Goal: Information Seeking & Learning: Learn about a topic

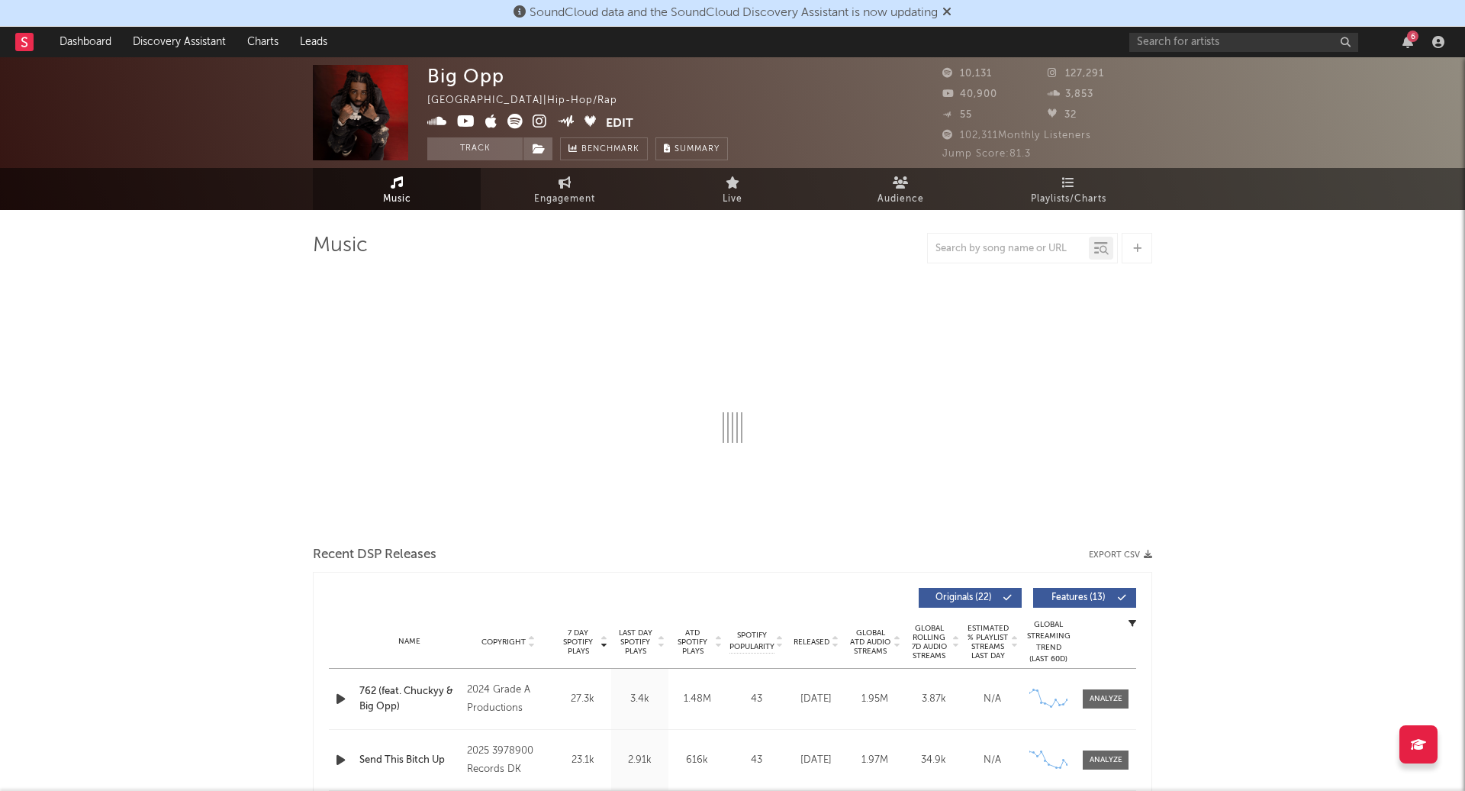
select select "6m"
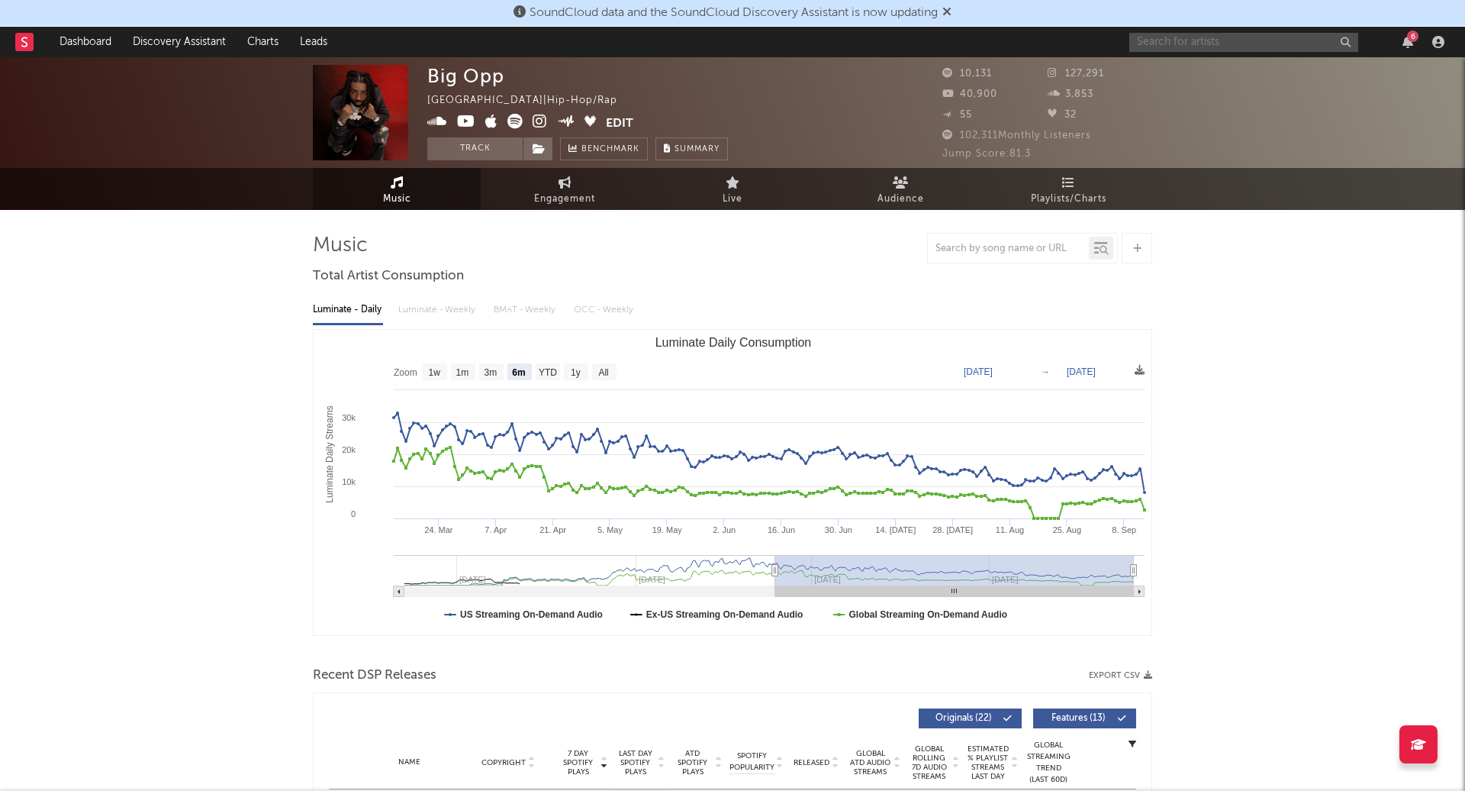
click at [1193, 37] on input "text" at bounding box center [1243, 42] width 229 height 19
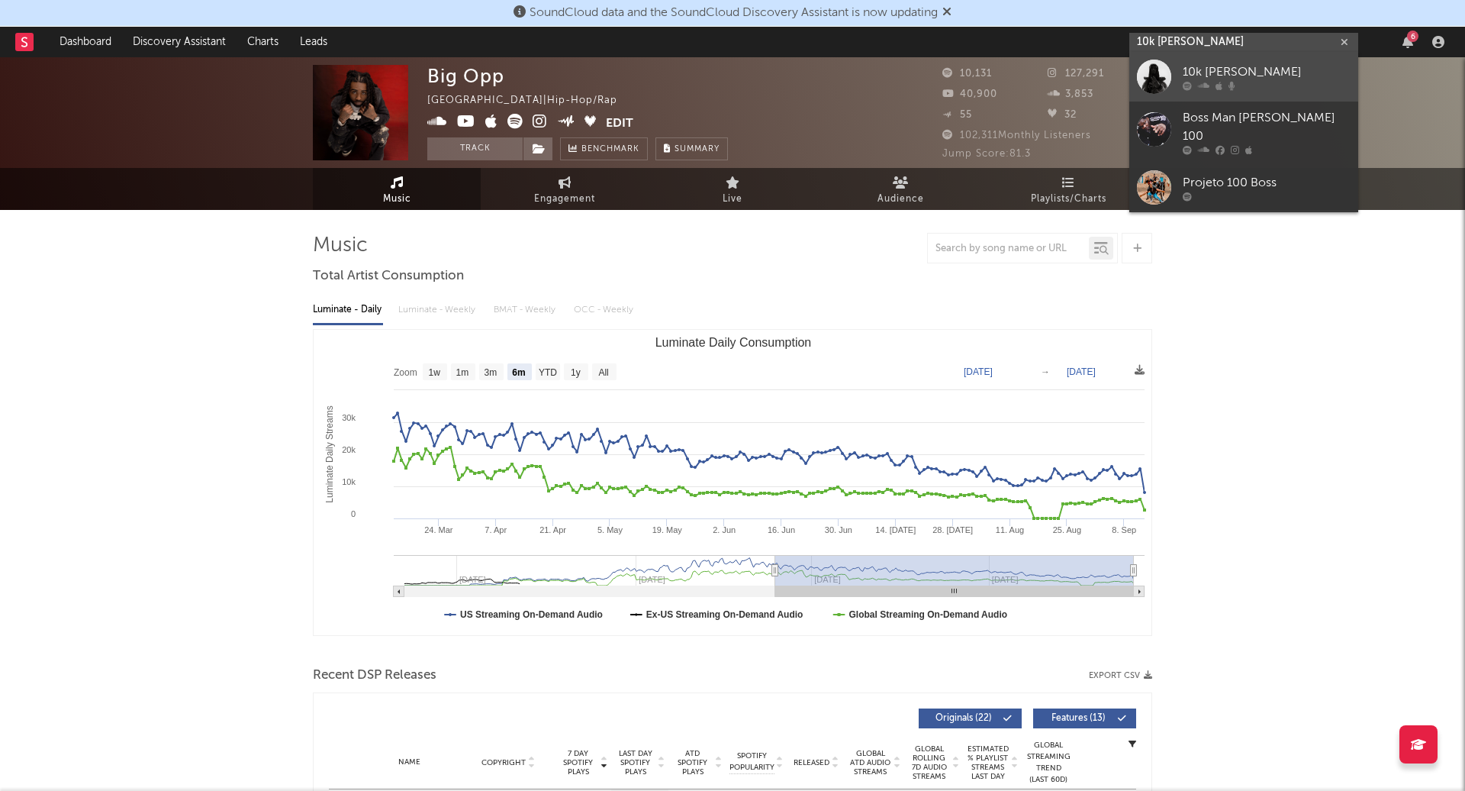
type input "10k [PERSON_NAME]"
click at [1237, 65] on div "10k [PERSON_NAME]" at bounding box center [1267, 72] width 168 height 18
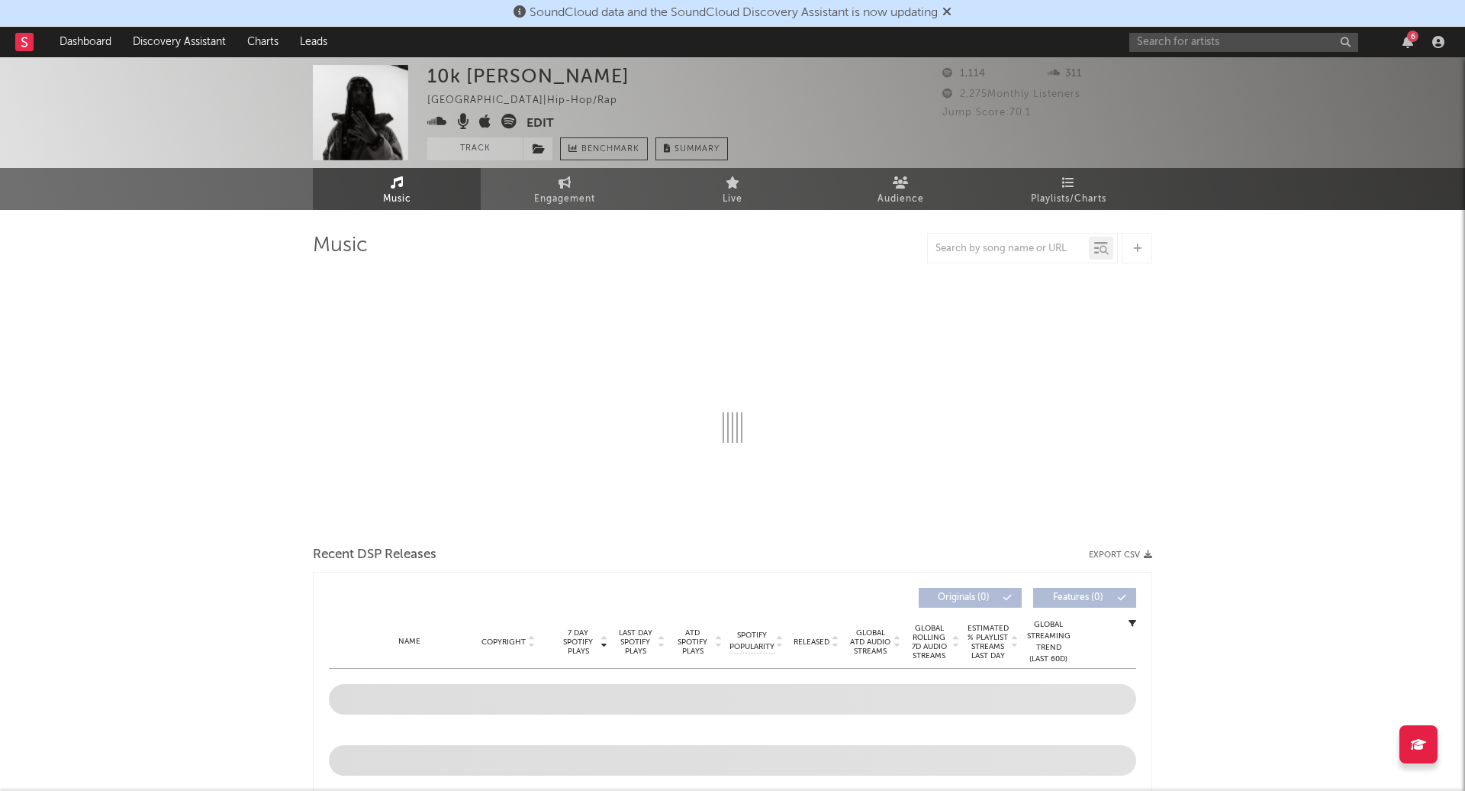
select select "6m"
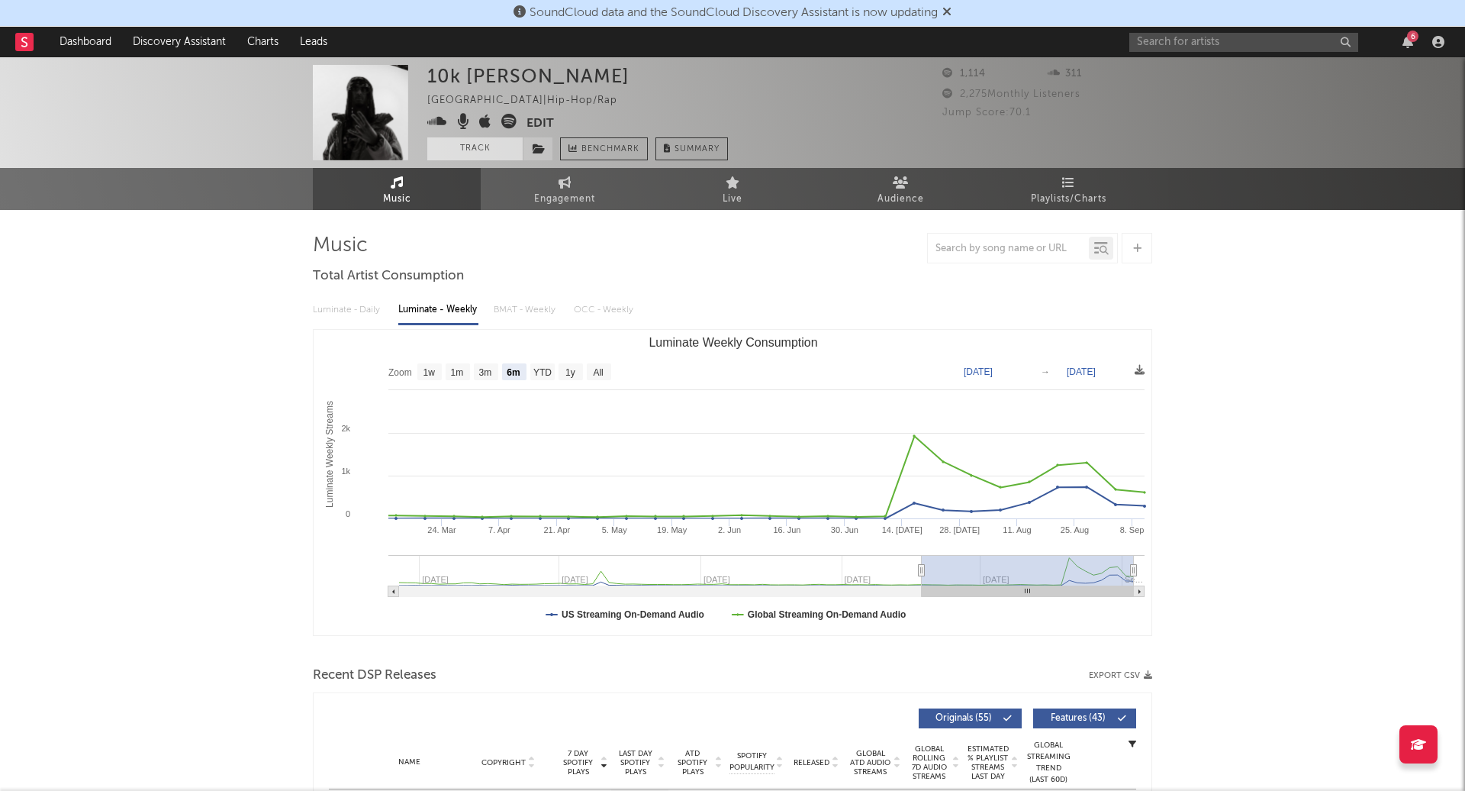
click at [482, 150] on button "Track" at bounding box center [474, 148] width 95 height 23
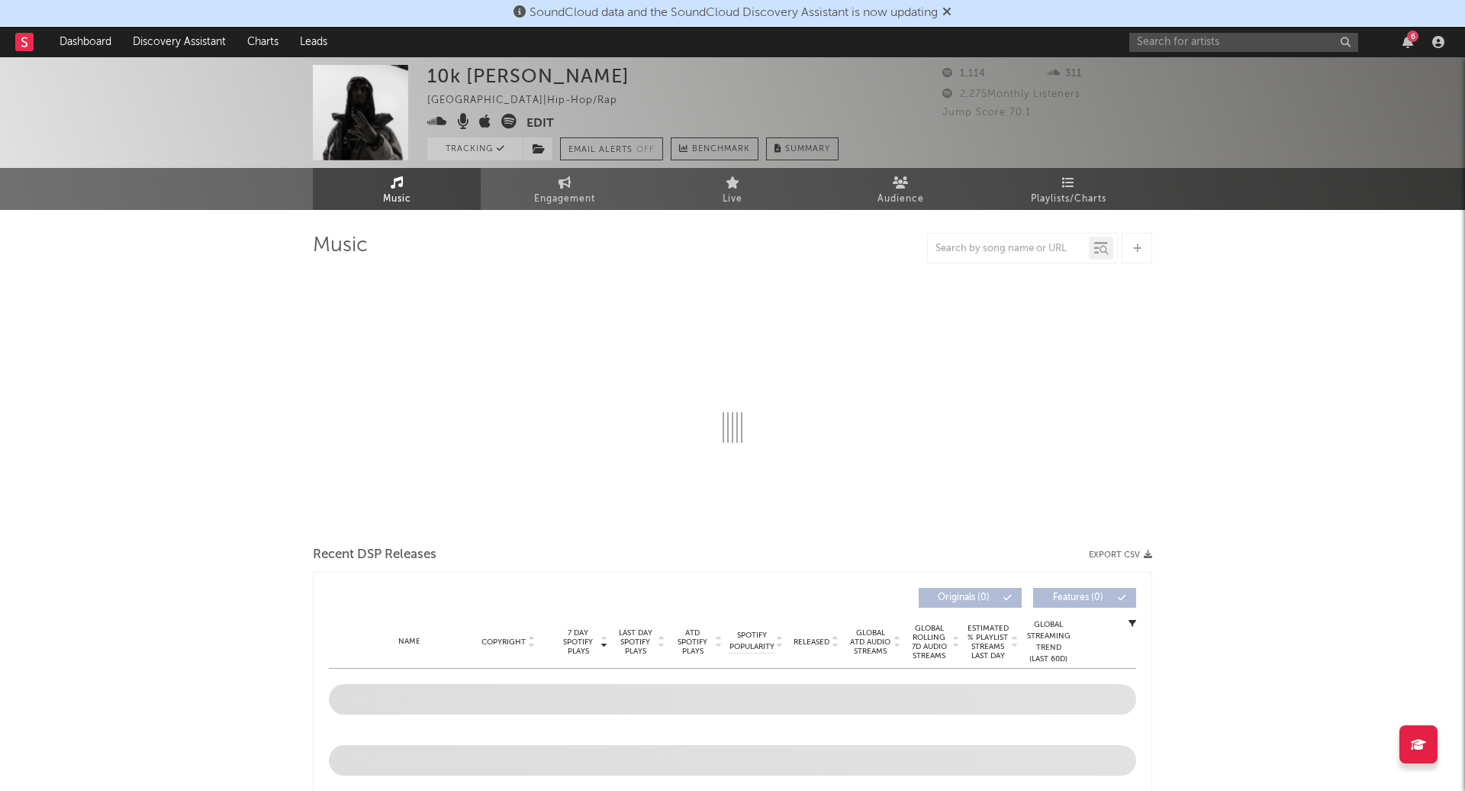
select select "6m"
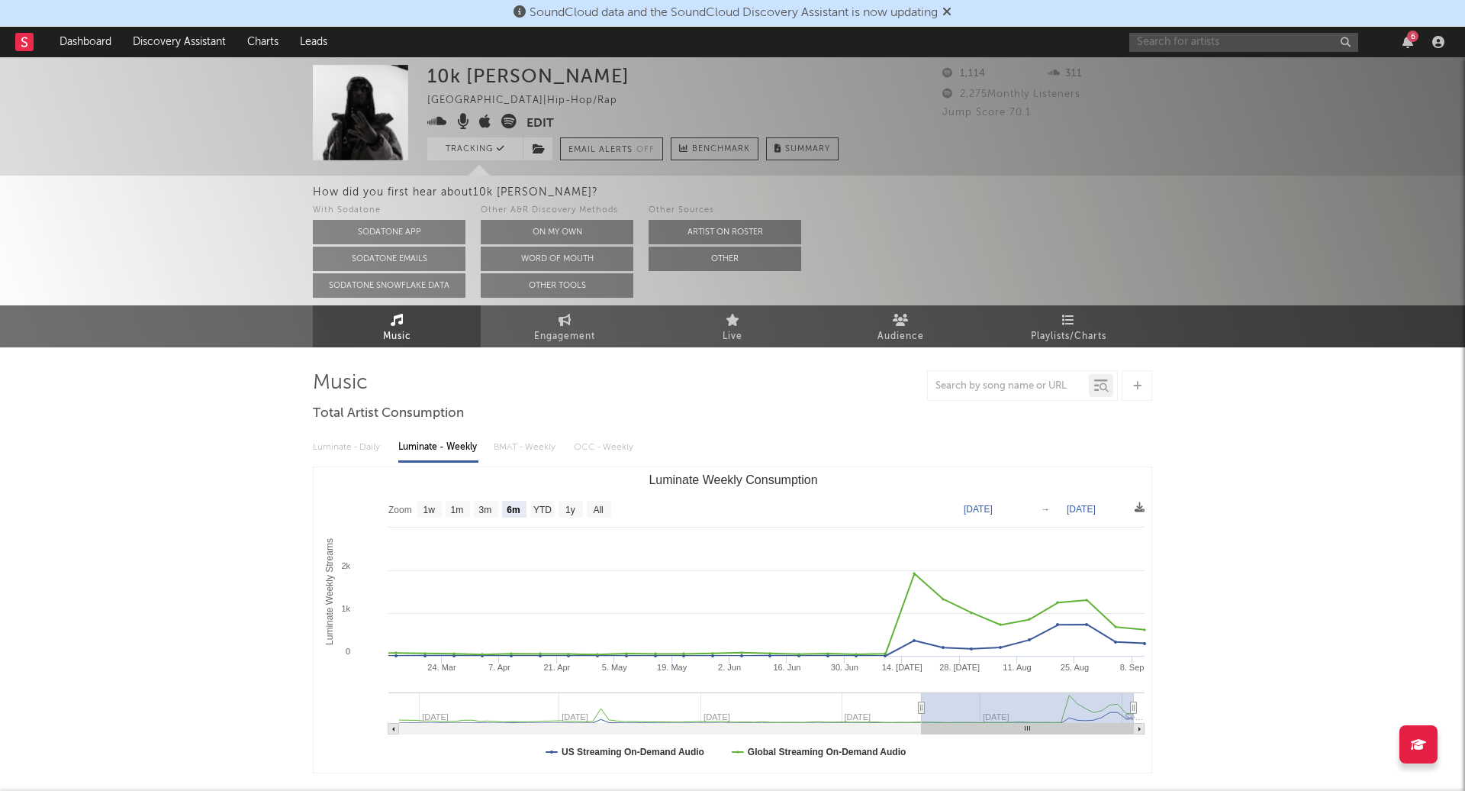
click at [1172, 47] on input "text" at bounding box center [1243, 42] width 229 height 19
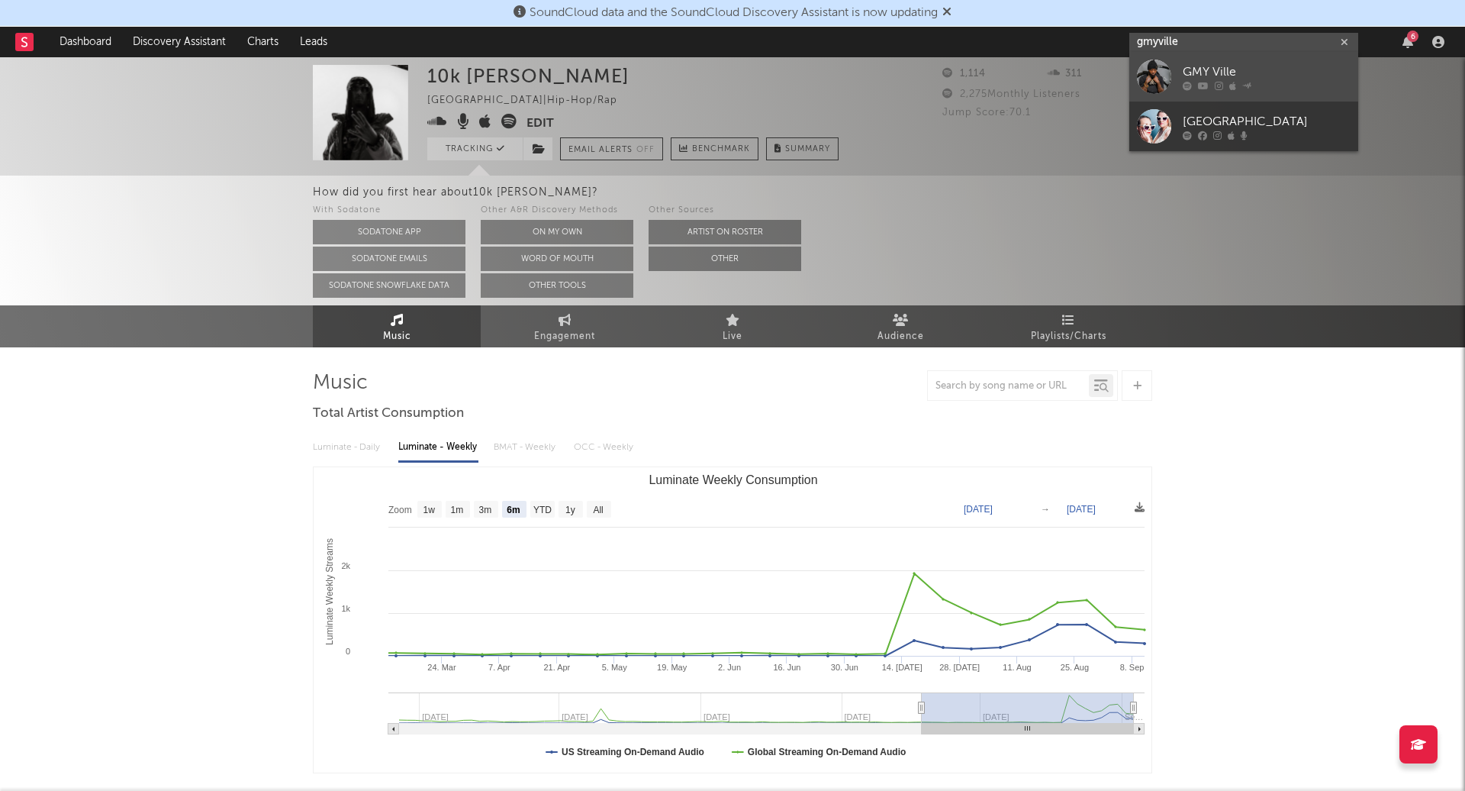
type input "gmyville"
click at [1257, 74] on div "GMY Ville" at bounding box center [1267, 72] width 168 height 18
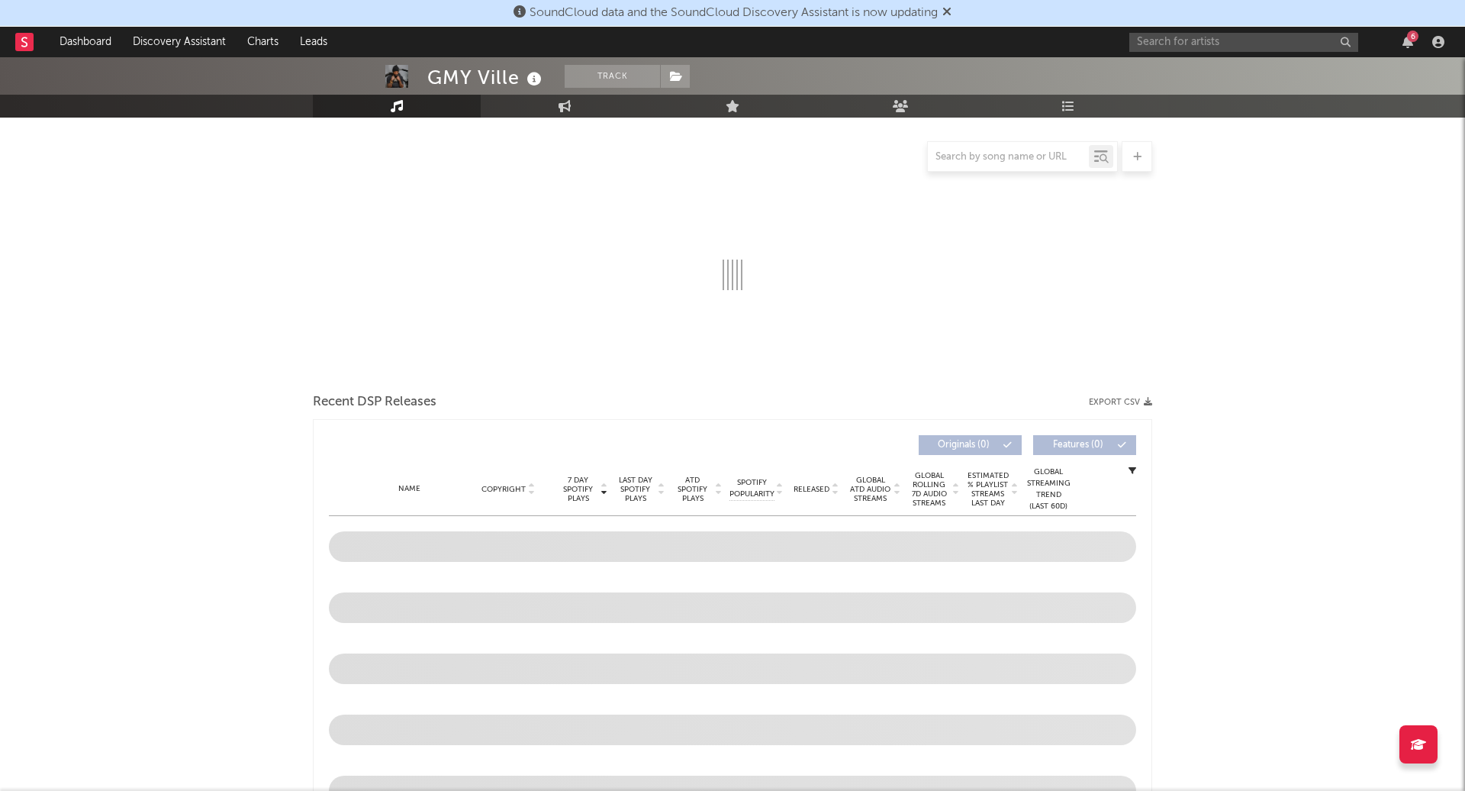
scroll to position [160, 0]
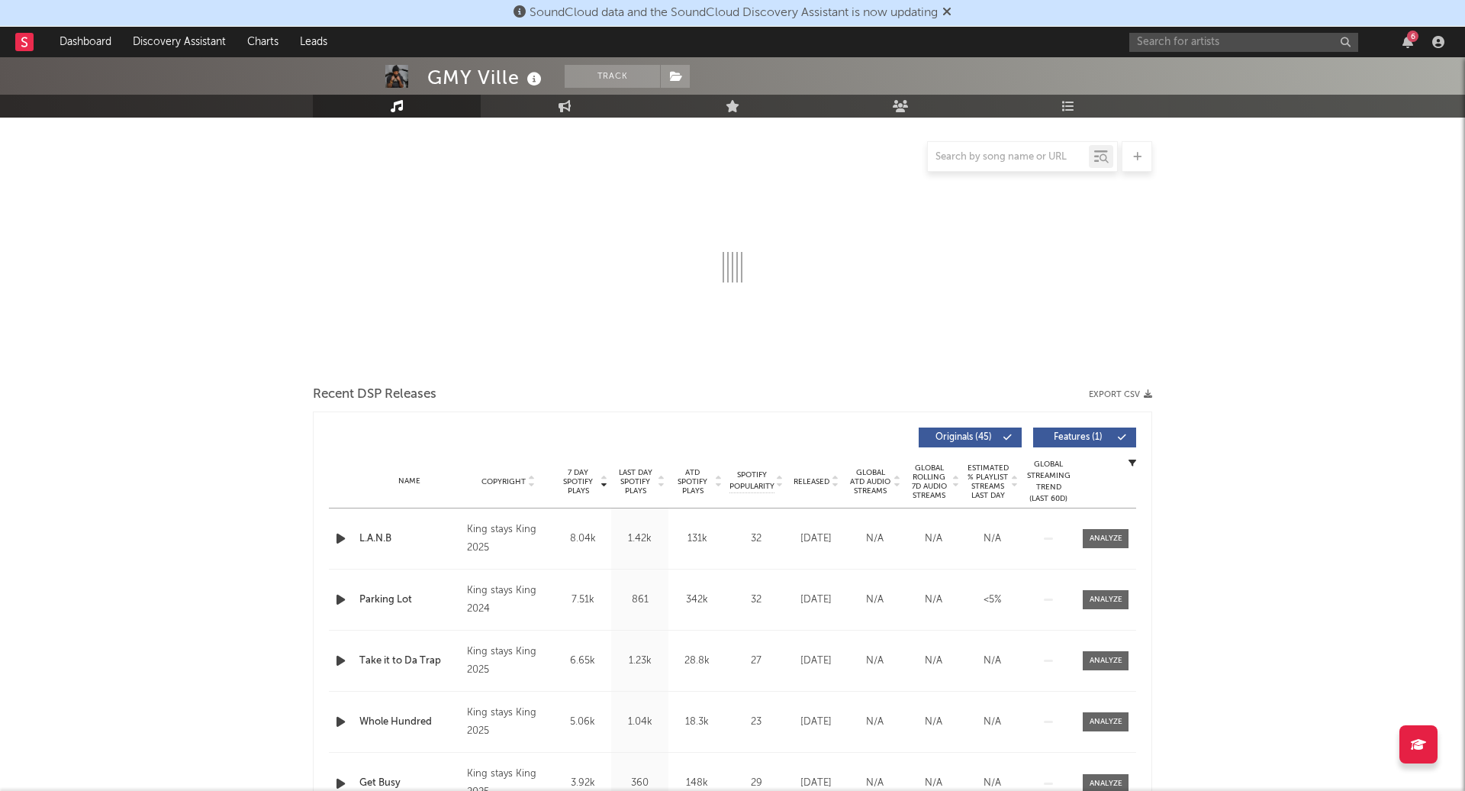
select select "6m"
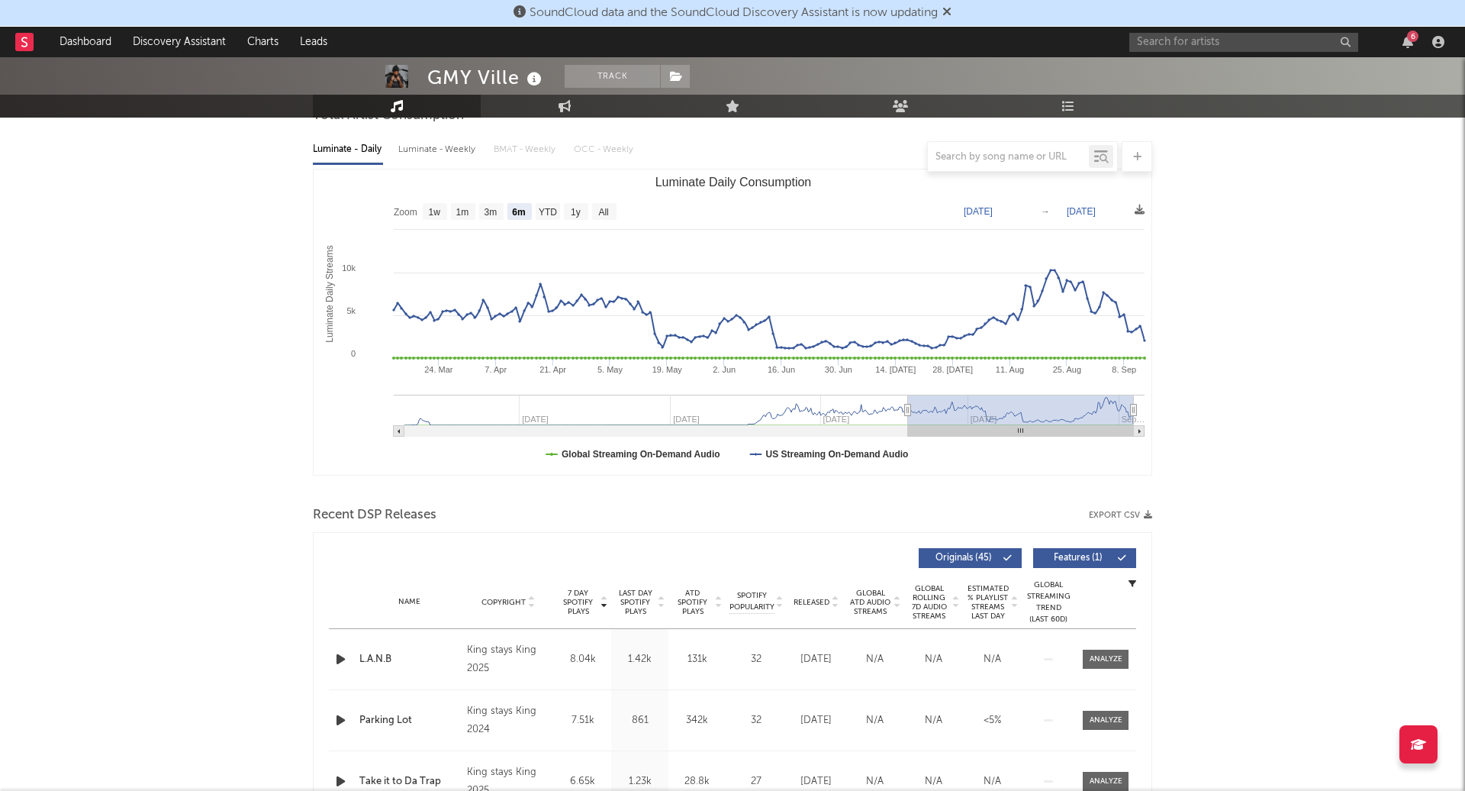
click at [834, 605] on icon at bounding box center [835, 605] width 8 height 6
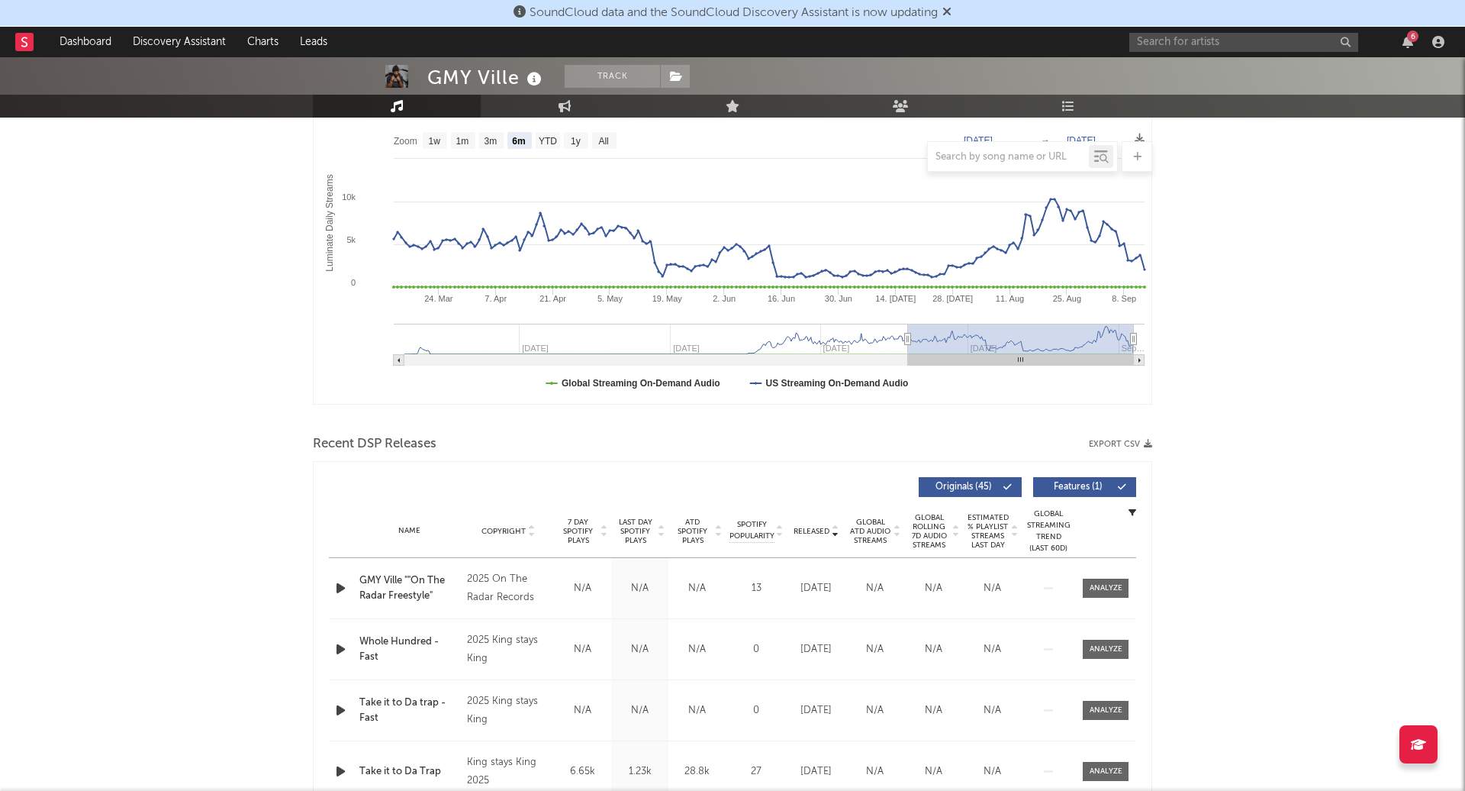
scroll to position [232, 0]
click at [715, 530] on icon at bounding box center [718, 533] width 8 height 6
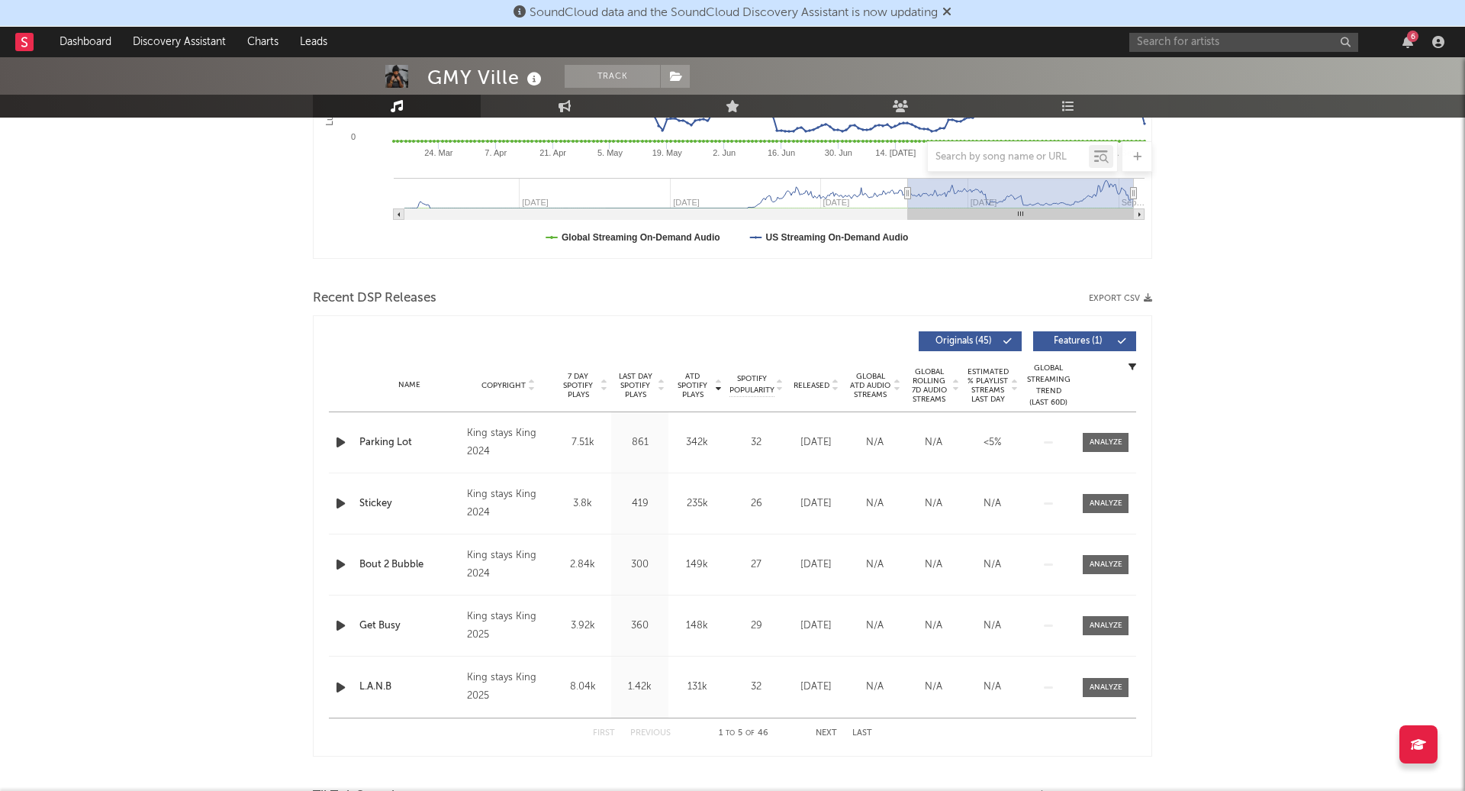
click at [833, 385] on icon at bounding box center [835, 388] width 8 height 6
click at [833, 733] on button "Next" at bounding box center [826, 733] width 21 height 8
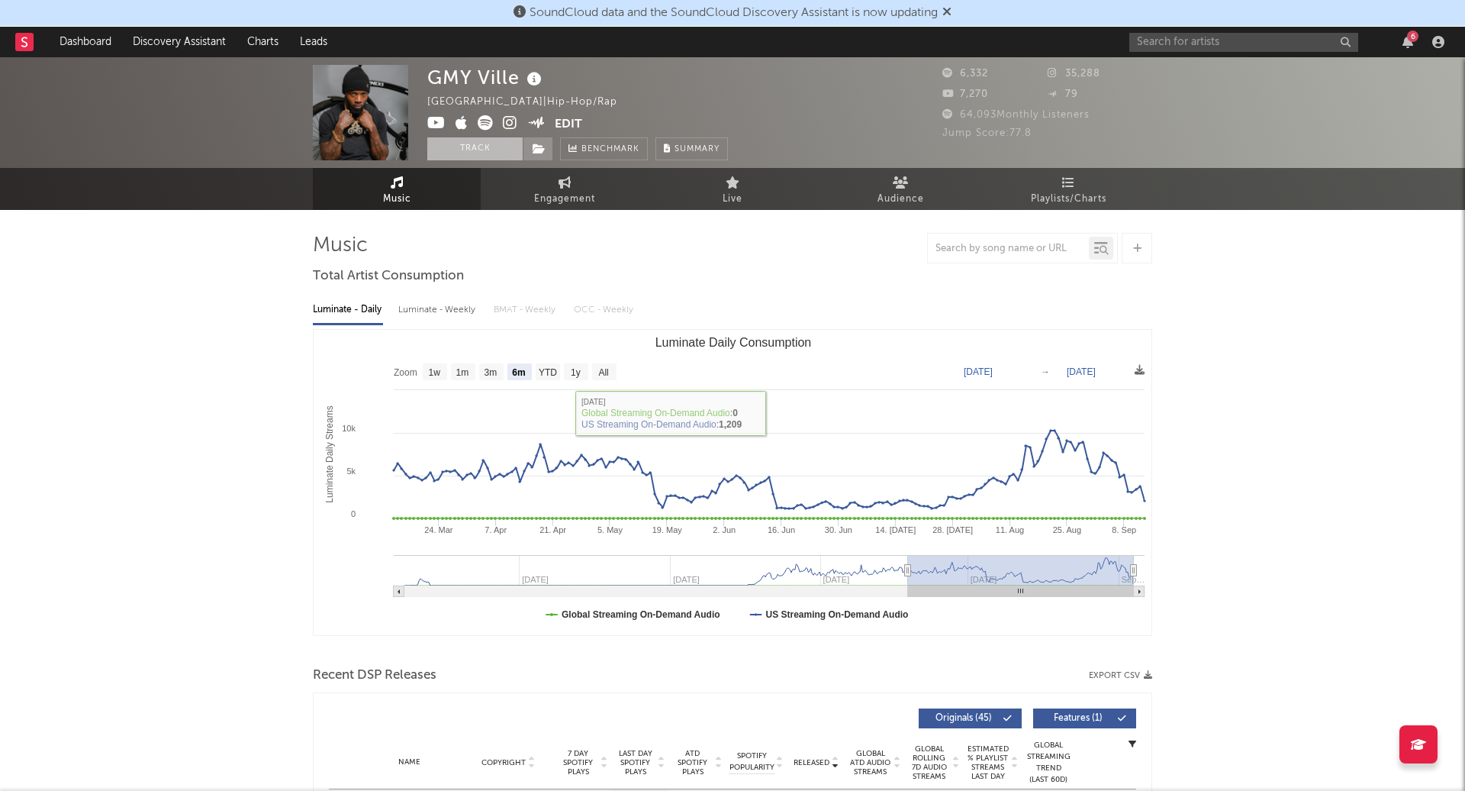
click at [469, 153] on button "Track" at bounding box center [474, 148] width 95 height 23
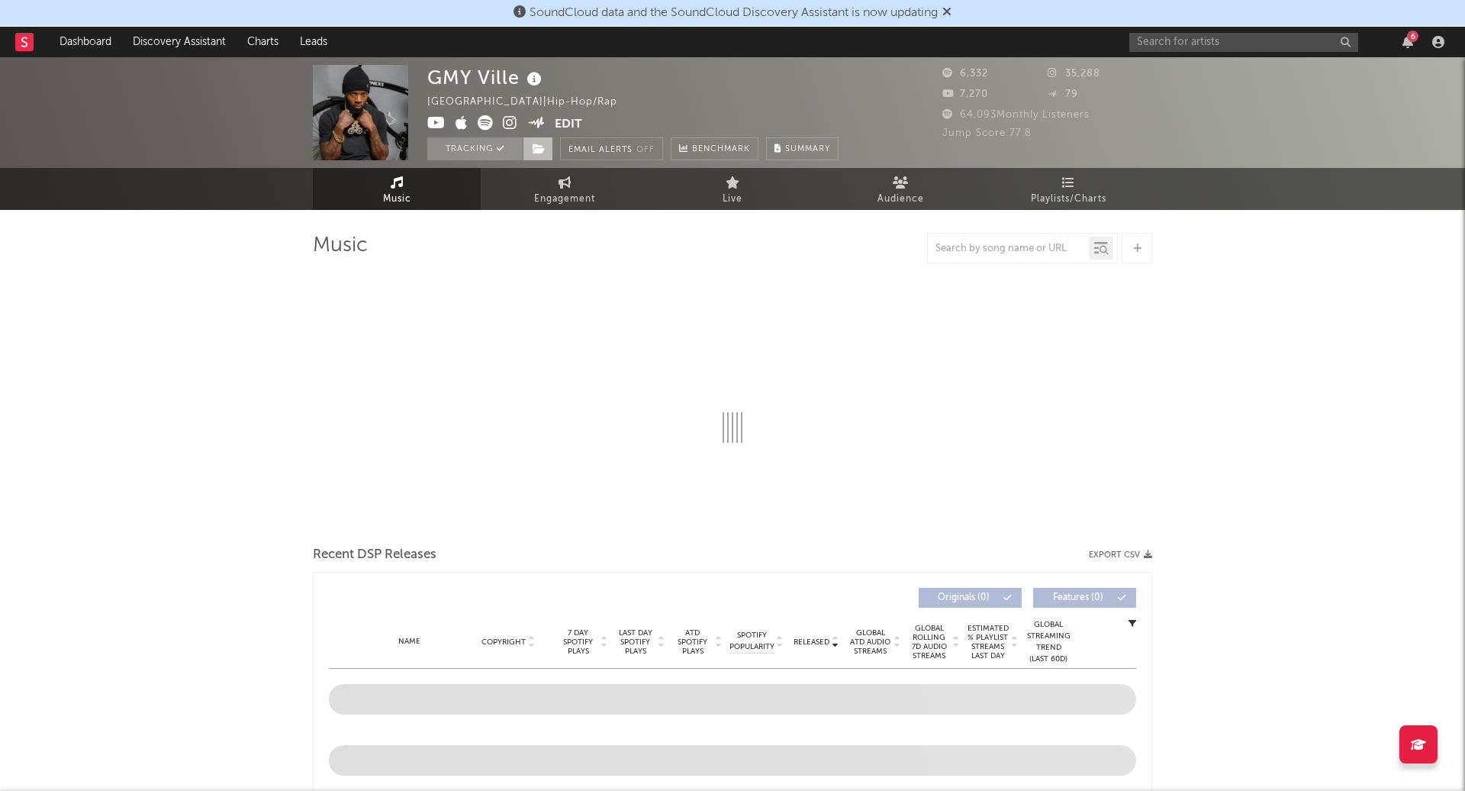
select select "6m"
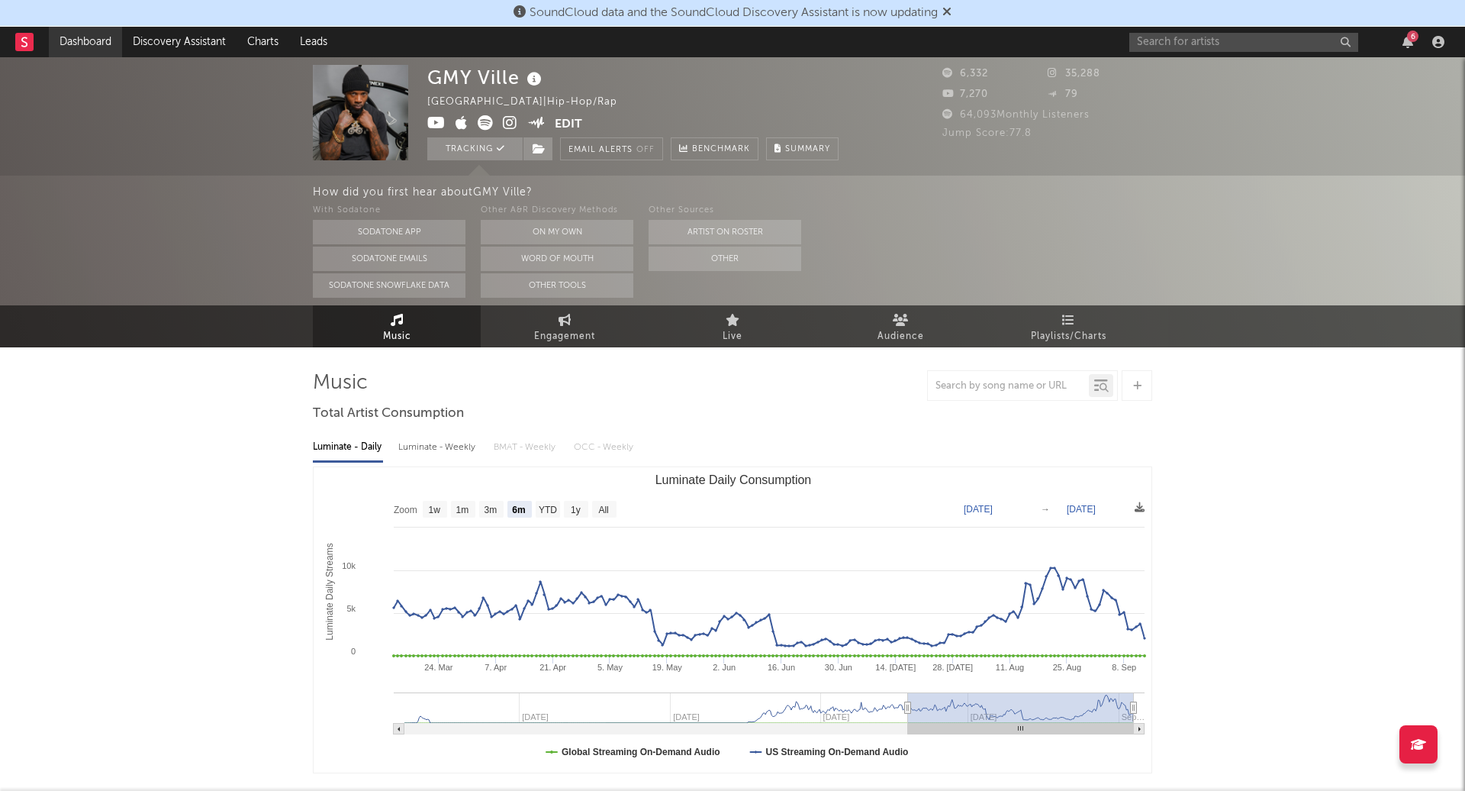
click at [97, 41] on link "Dashboard" at bounding box center [85, 42] width 73 height 31
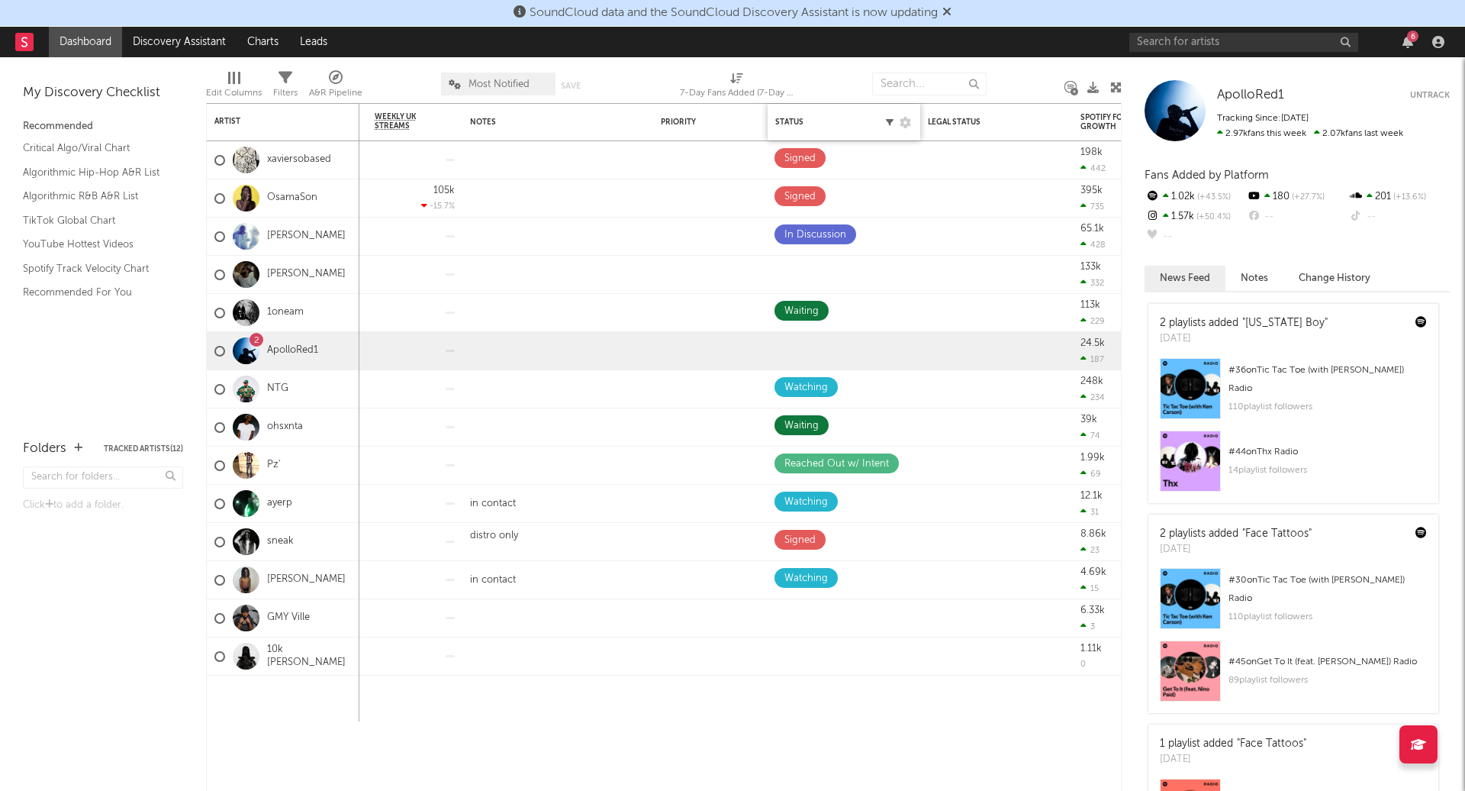
click at [890, 121] on icon "button" at bounding box center [890, 122] width 8 height 8
click at [781, 132] on div "Status Edit settings for Status" at bounding box center [843, 122] width 137 height 32
click at [792, 118] on div "Status" at bounding box center [824, 122] width 99 height 9
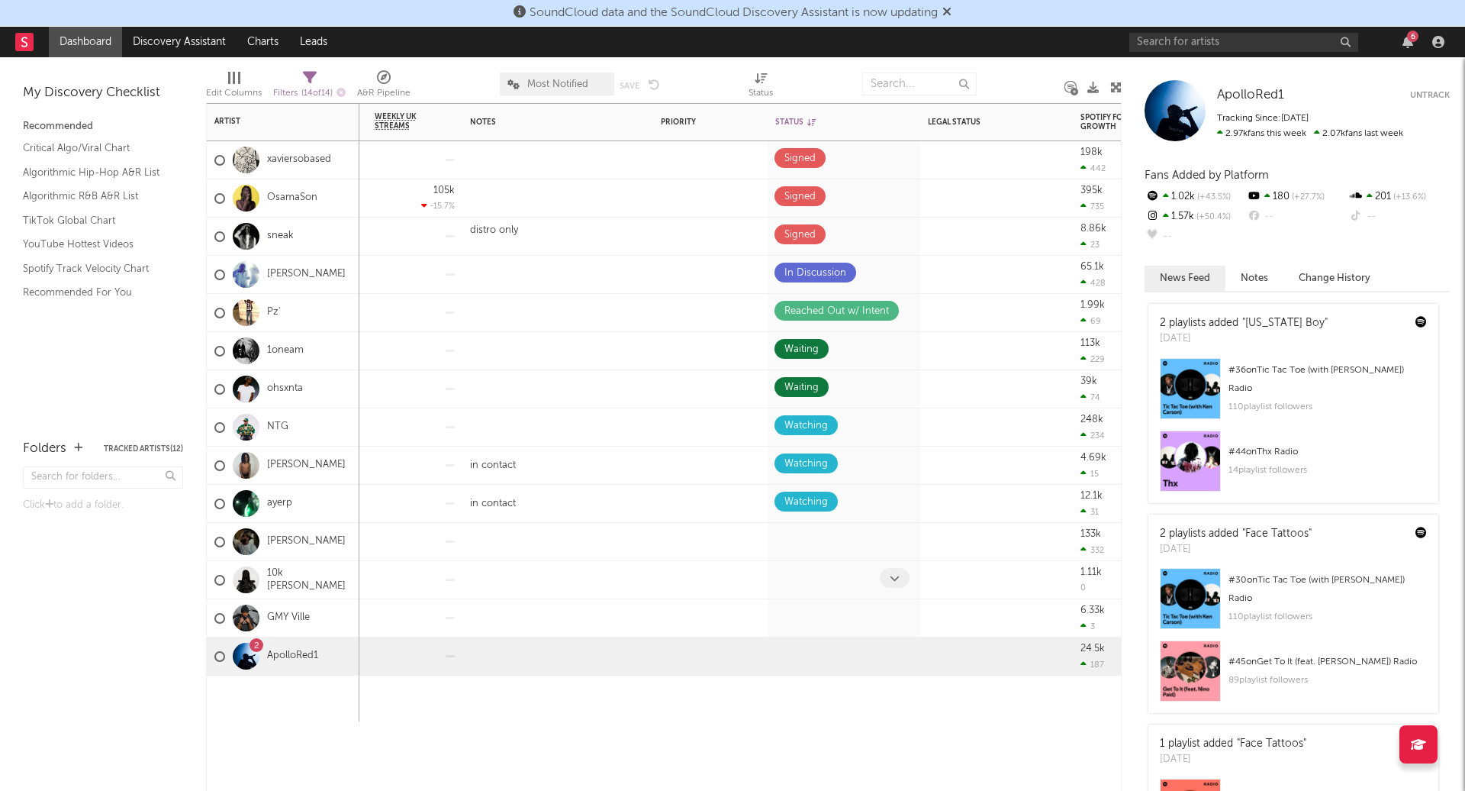
click at [893, 568] on span at bounding box center [895, 578] width 30 height 20
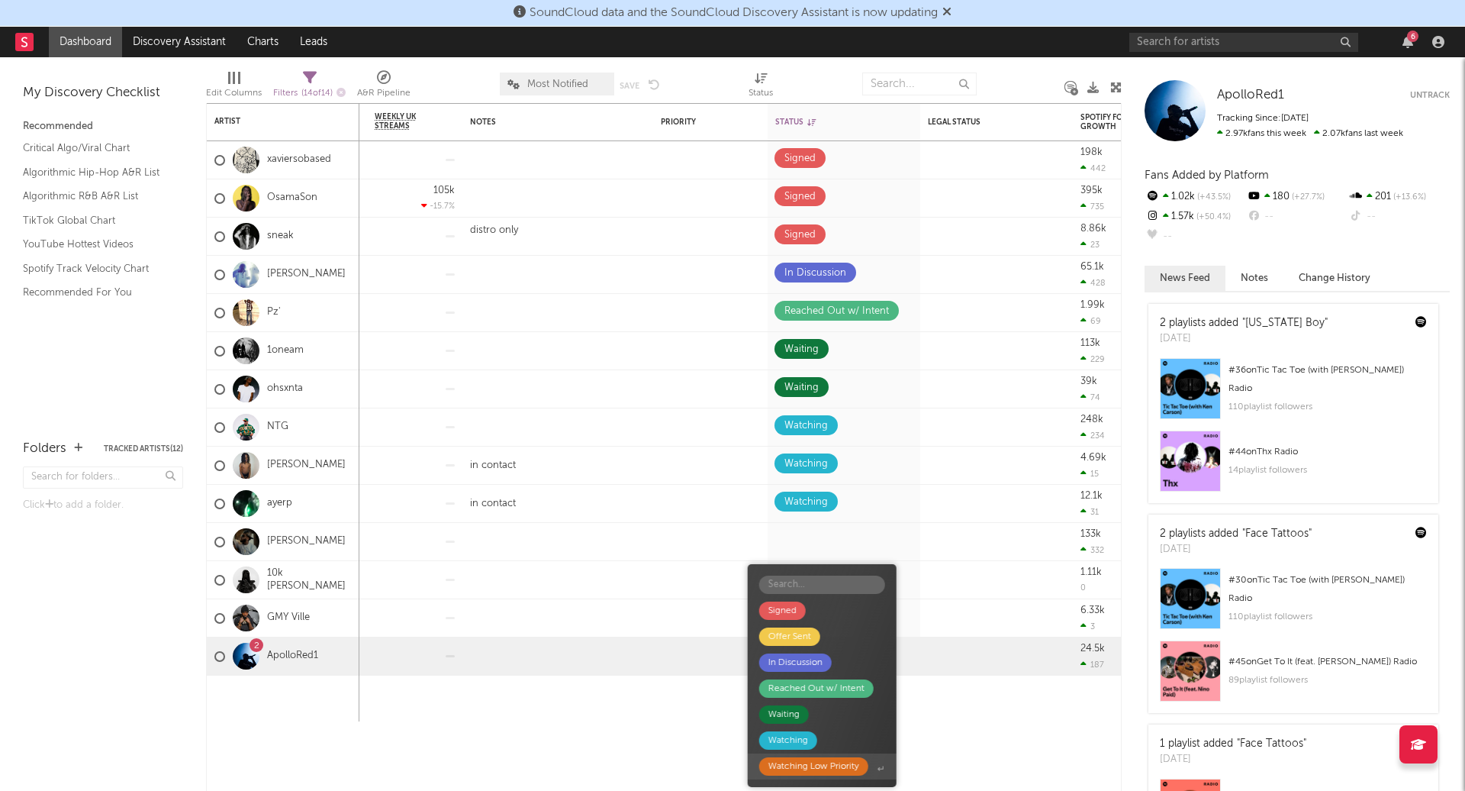
click at [819, 770] on div "Watching Low Priority" at bounding box center [813, 766] width 91 height 18
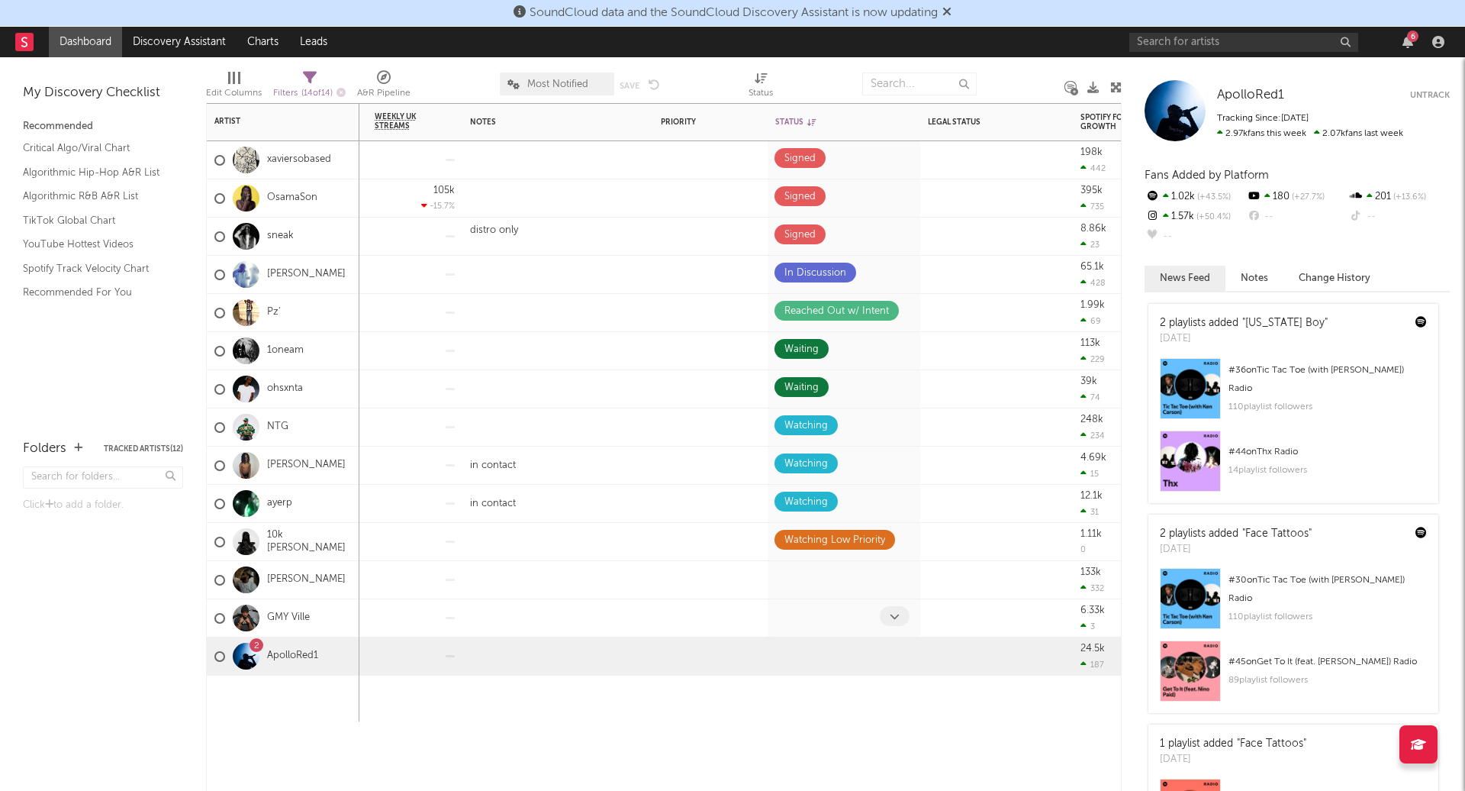
click at [890, 617] on icon at bounding box center [895, 616] width 10 height 10
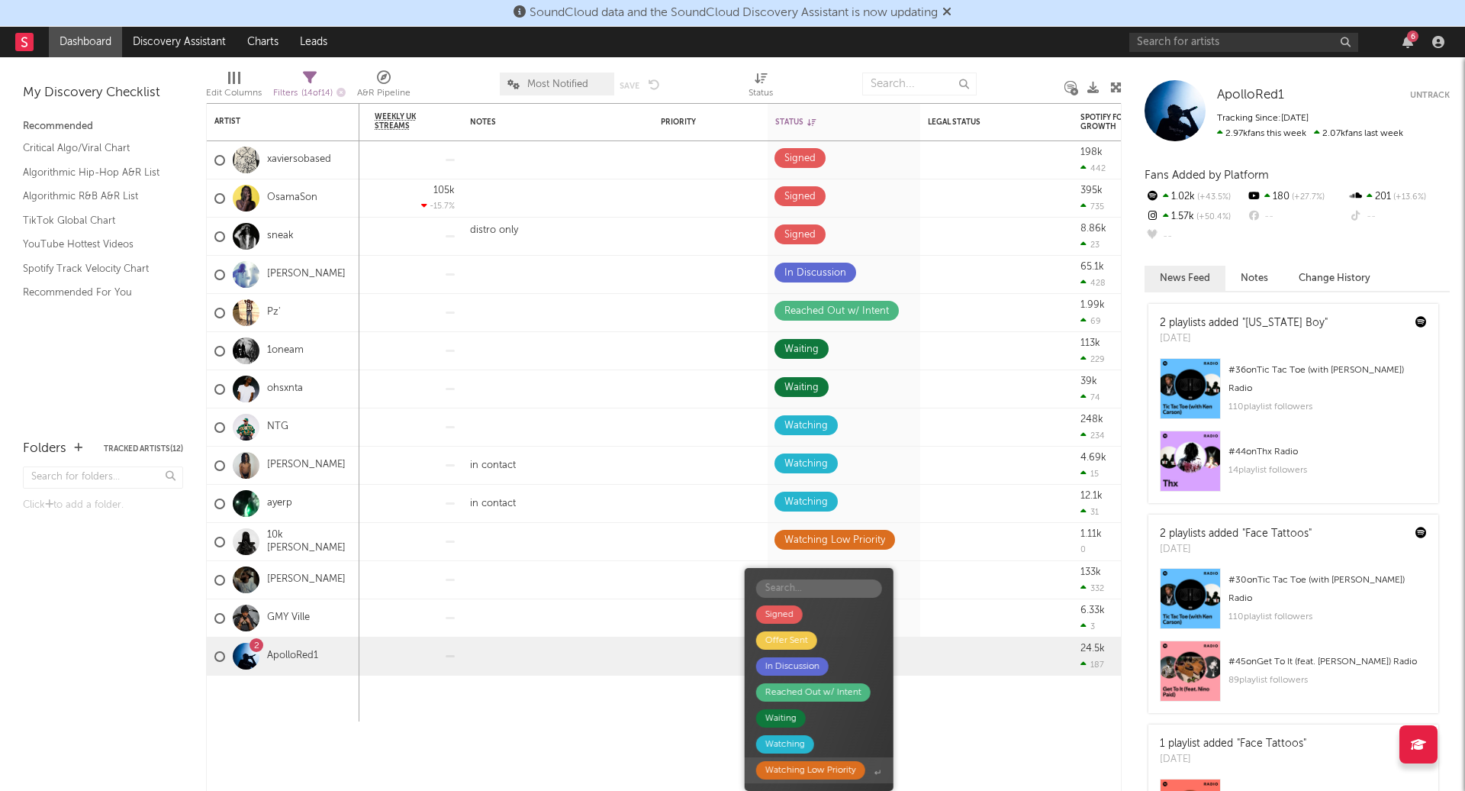
click at [802, 766] on div "Watching Low Priority" at bounding box center [810, 770] width 91 height 18
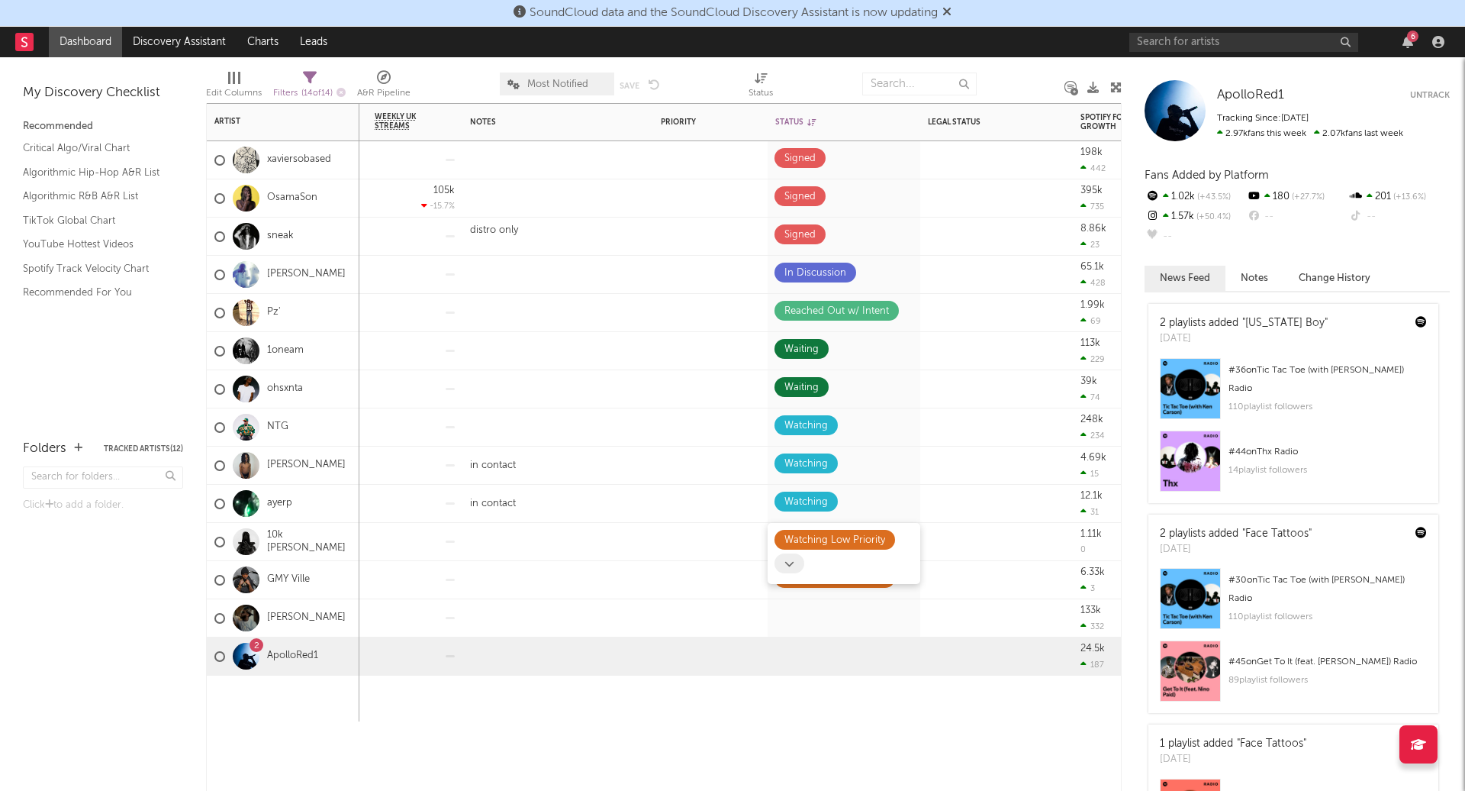
click at [792, 559] on icon at bounding box center [789, 564] width 10 height 10
click at [784, 559] on icon at bounding box center [789, 564] width 10 height 10
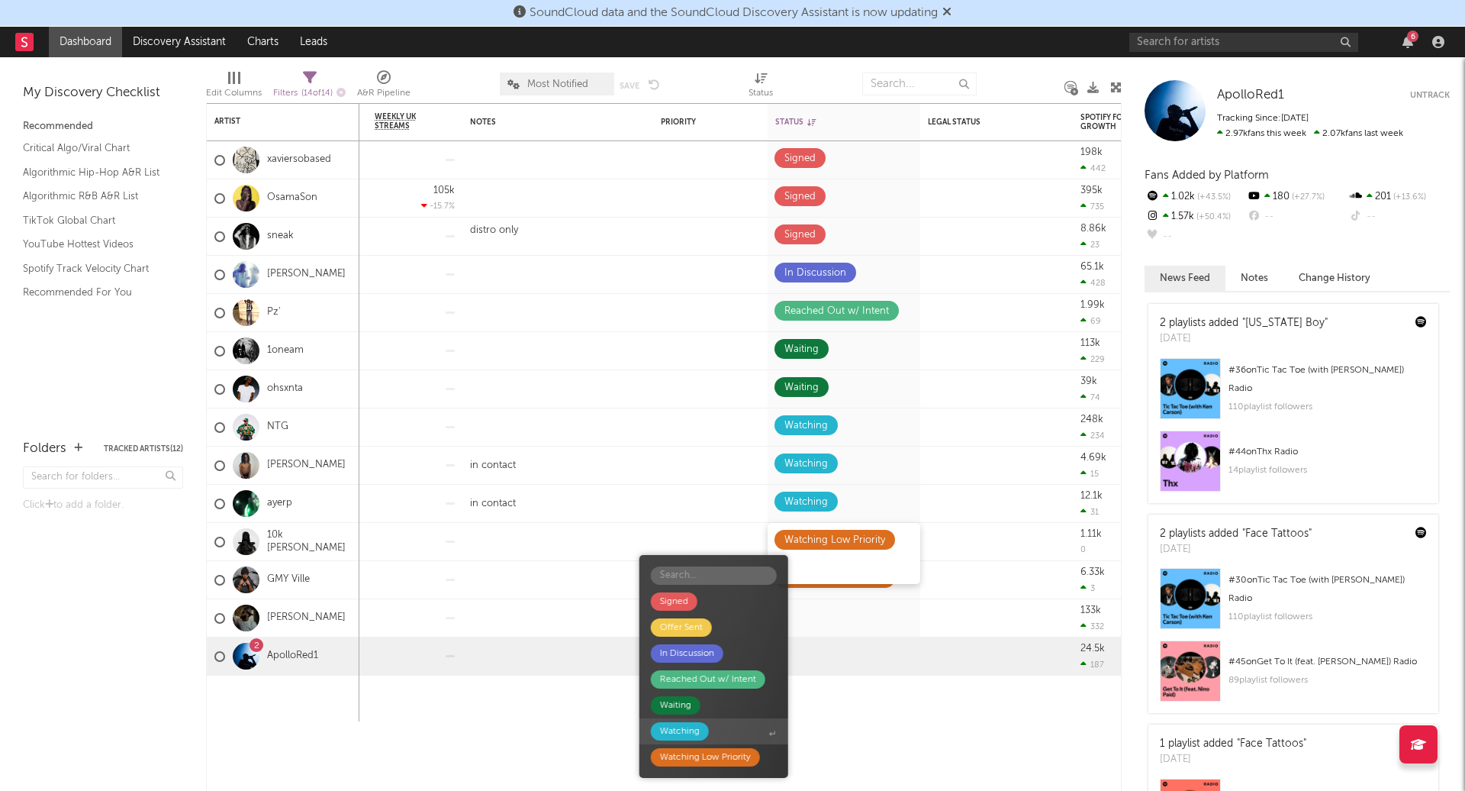
click at [681, 729] on div "Watching" at bounding box center [680, 731] width 40 height 18
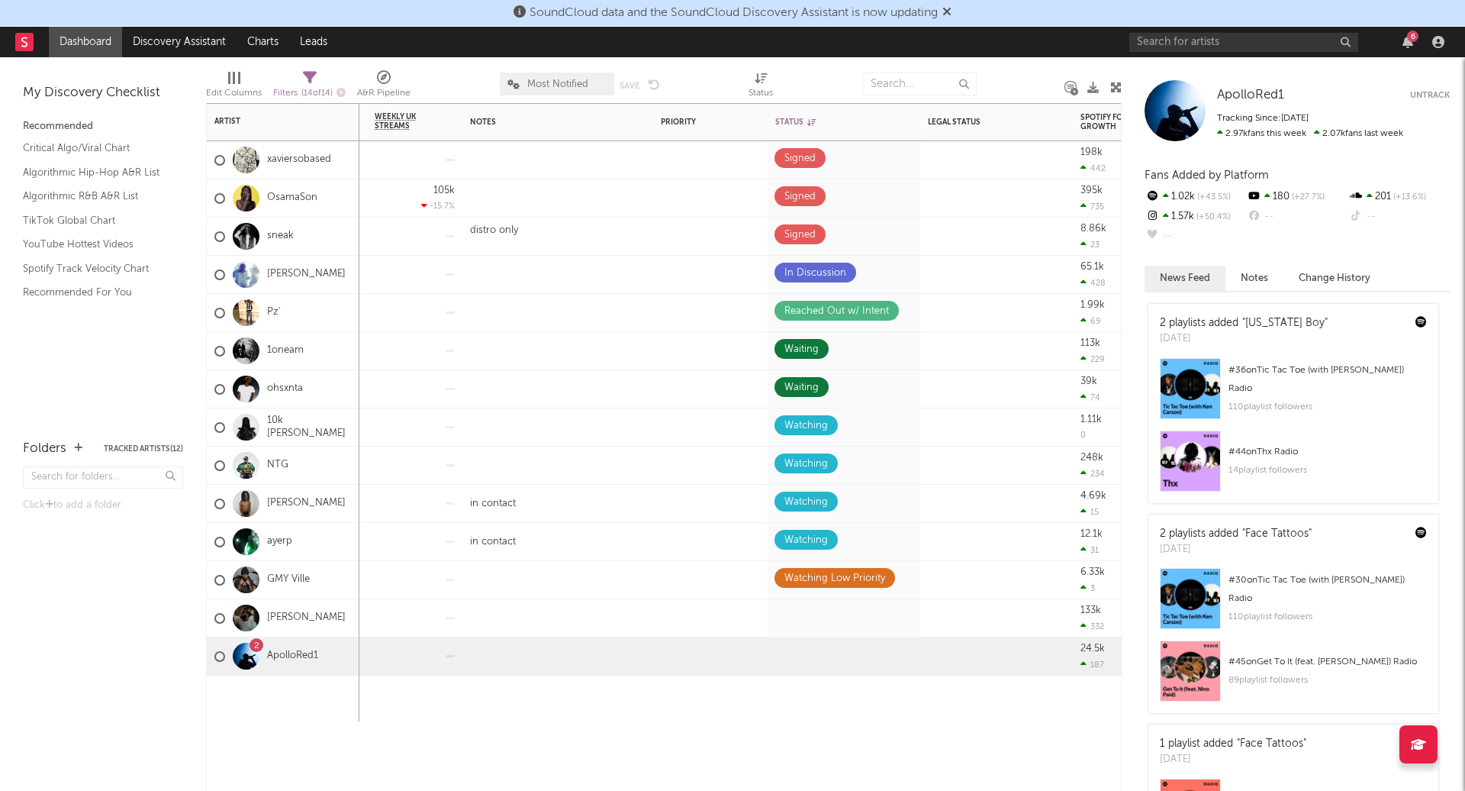
click at [804, 720] on div at bounding box center [844, 698] width 153 height 46
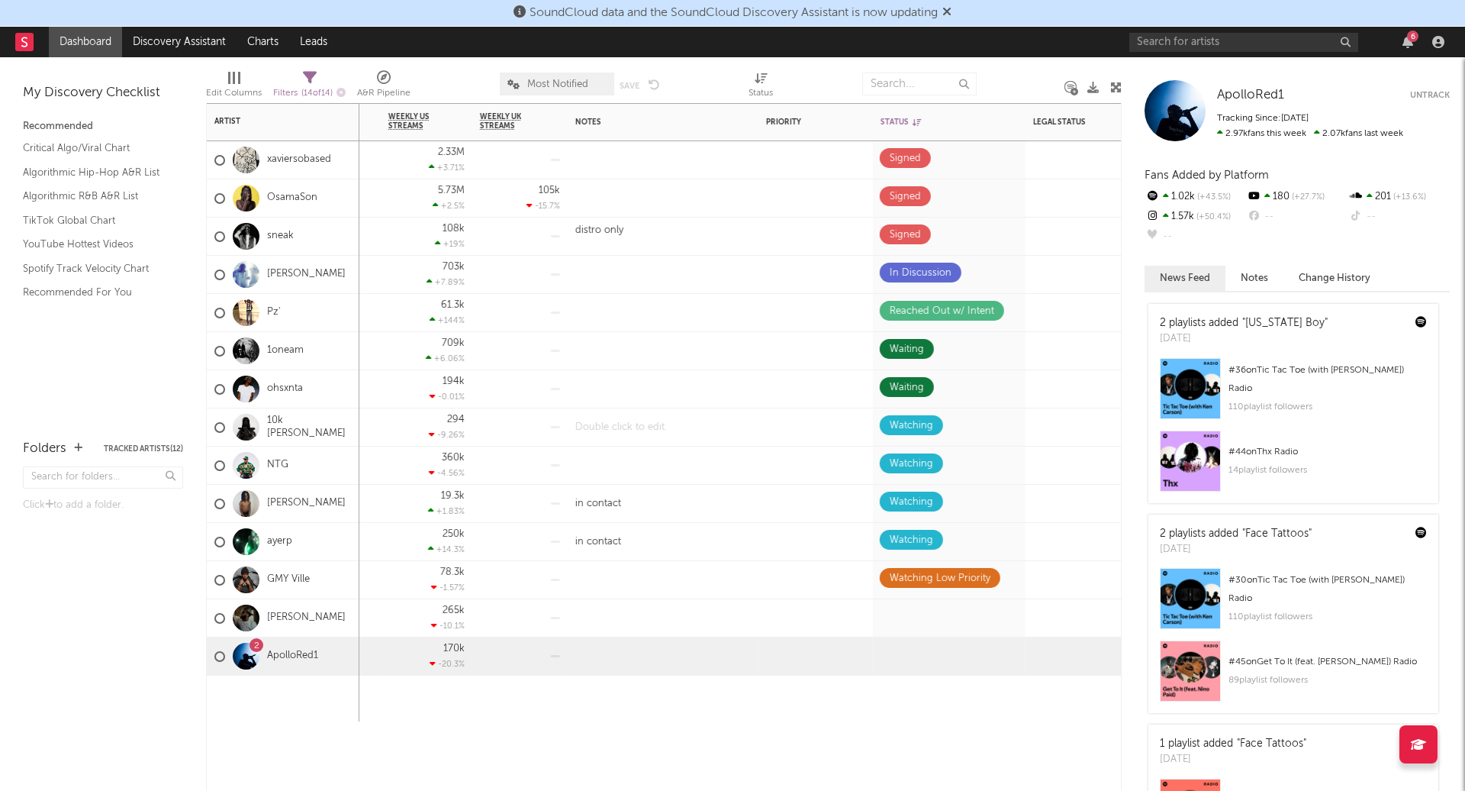
click at [621, 420] on div at bounding box center [663, 426] width 191 height 37
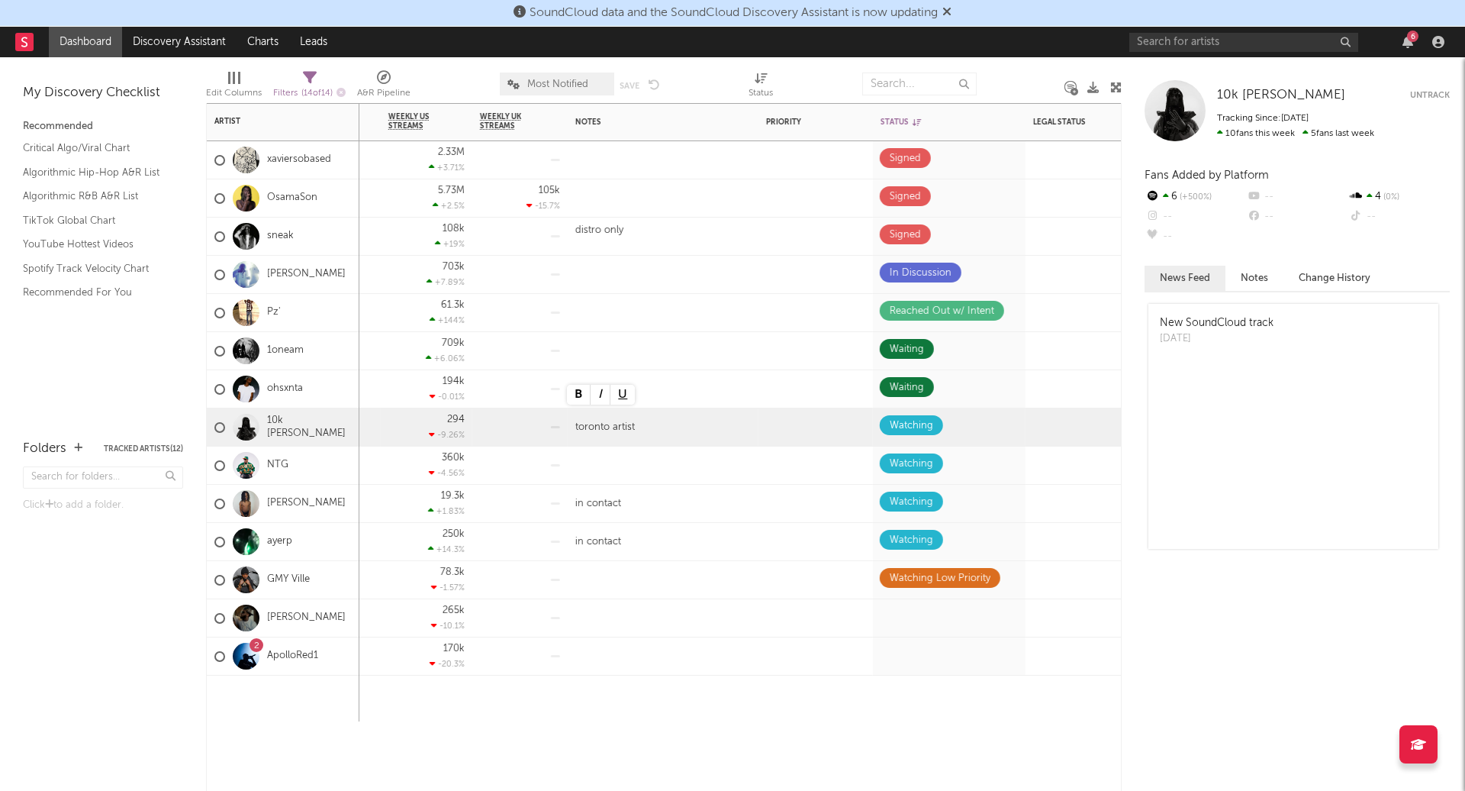
click at [639, 712] on div at bounding box center [663, 698] width 191 height 46
click at [610, 422] on div "toronto artist" at bounding box center [663, 426] width 191 height 37
click at [611, 419] on div "toronto artist" at bounding box center [663, 426] width 191 height 37
drag, startPoint x: 610, startPoint y: 420, endPoint x: 527, endPoint y: 420, distance: 83.9
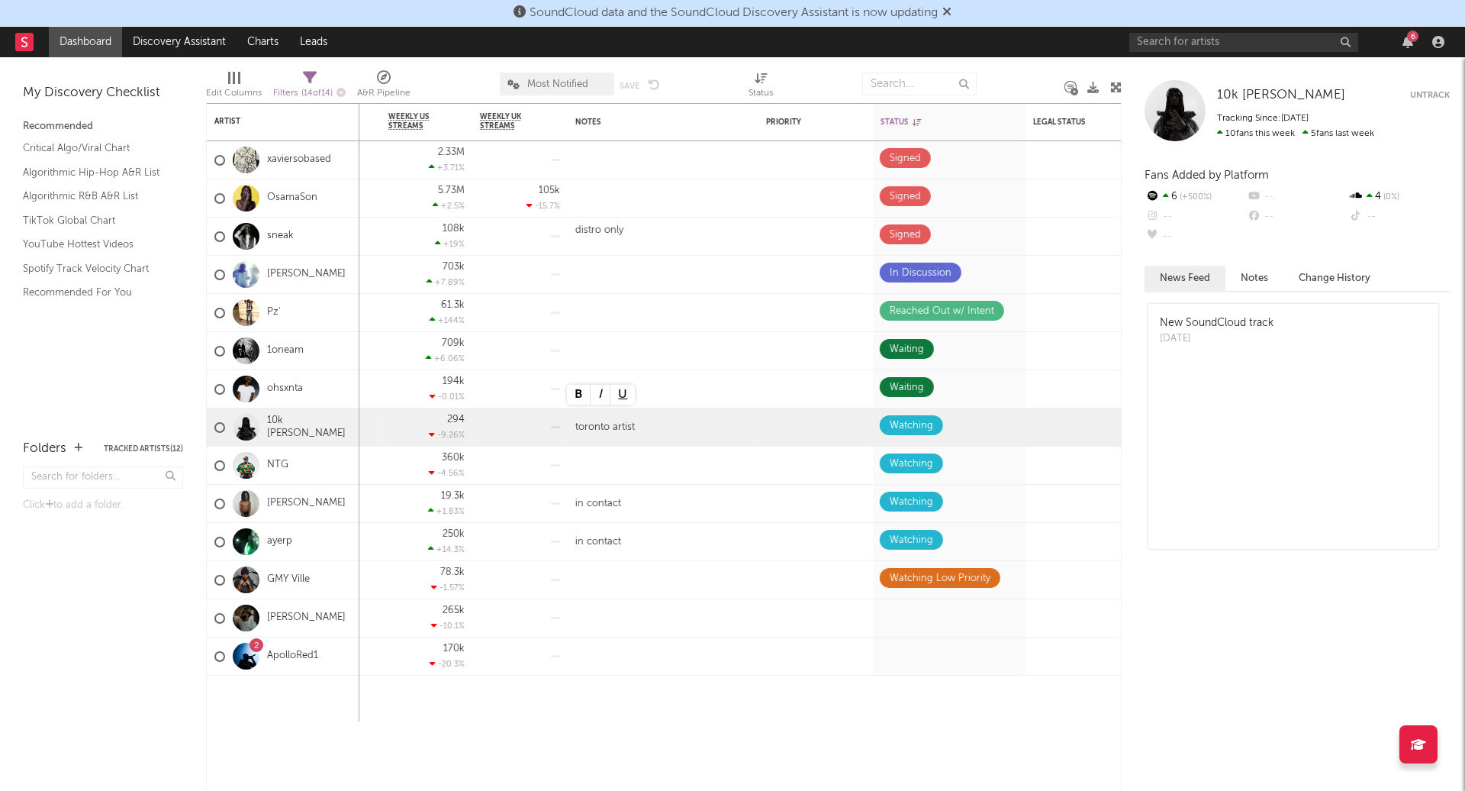
click at [527, 420] on div "Instagram Followers 7d Change WoW % Change Spotify Monthly Listeners 7d Change …" at bounding box center [753, 412] width 2682 height 618
click at [573, 434] on div "toronto artist" at bounding box center [663, 426] width 191 height 37
click at [594, 417] on div "toronto artist" at bounding box center [663, 426] width 191 height 37
click at [644, 730] on div "Instagram Followers 7d Change WoW % Change Spotify Monthly Listeners 7d Change …" at bounding box center [664, 447] width 916 height 688
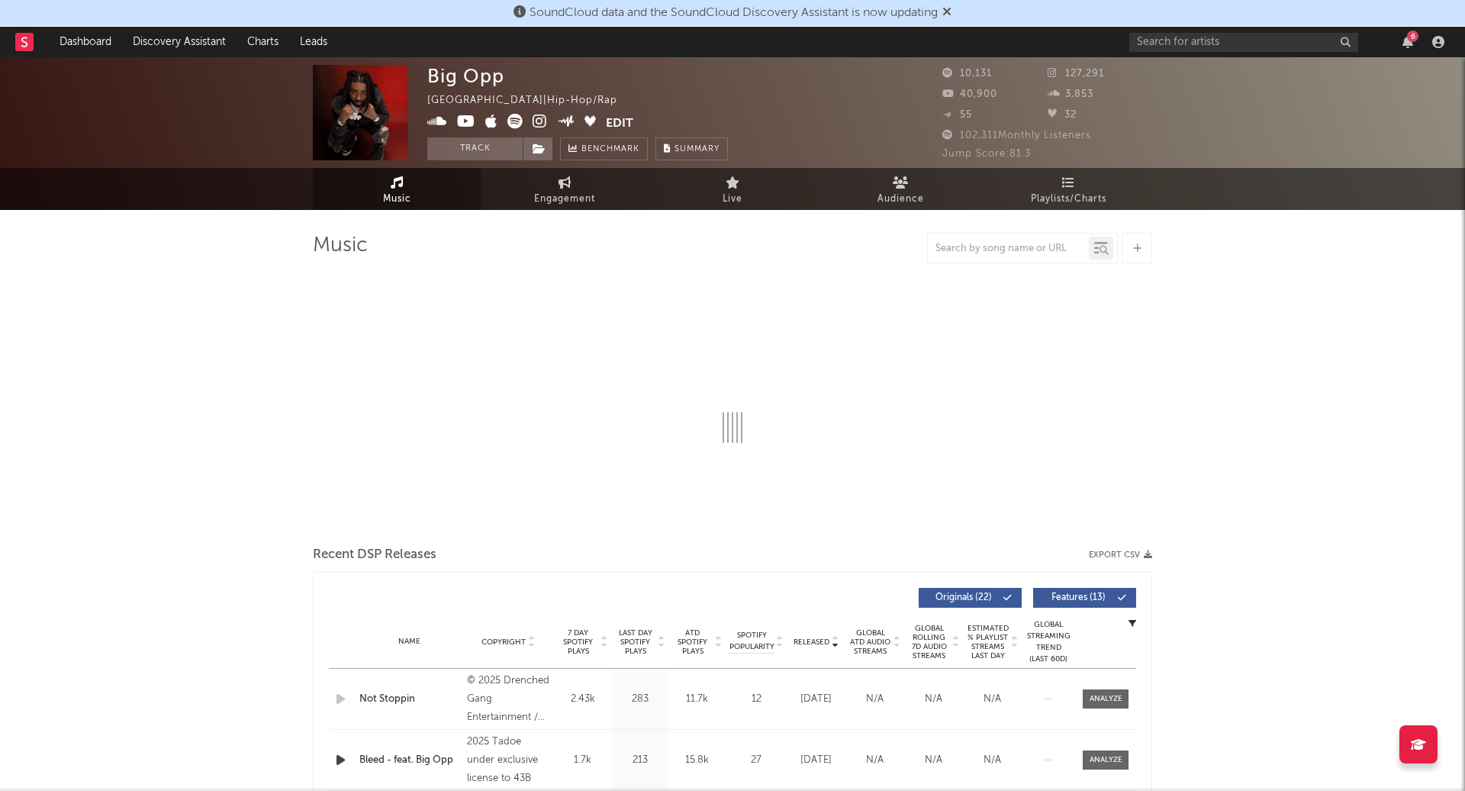
select select "6m"
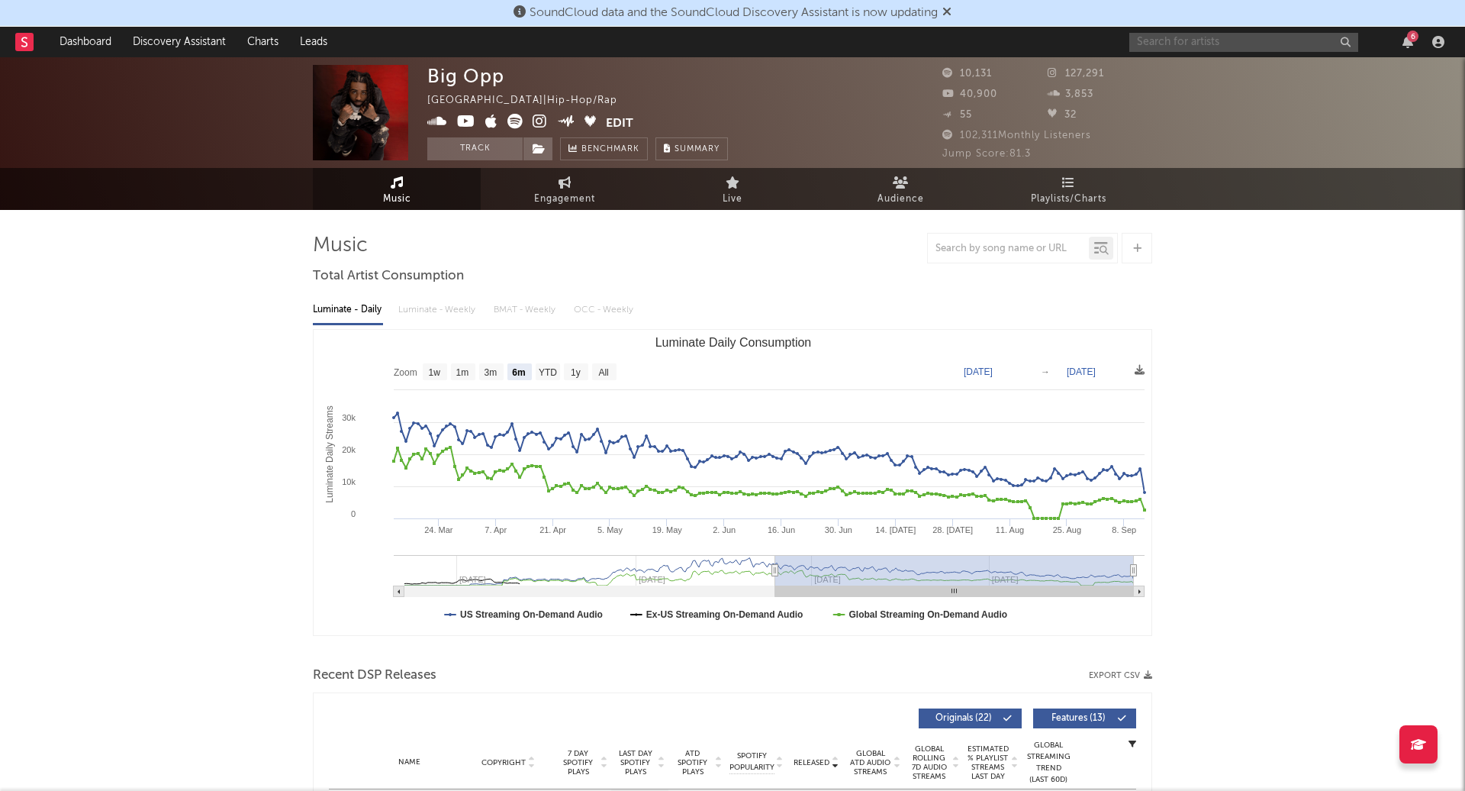
click at [1164, 40] on input "text" at bounding box center [1243, 42] width 229 height 19
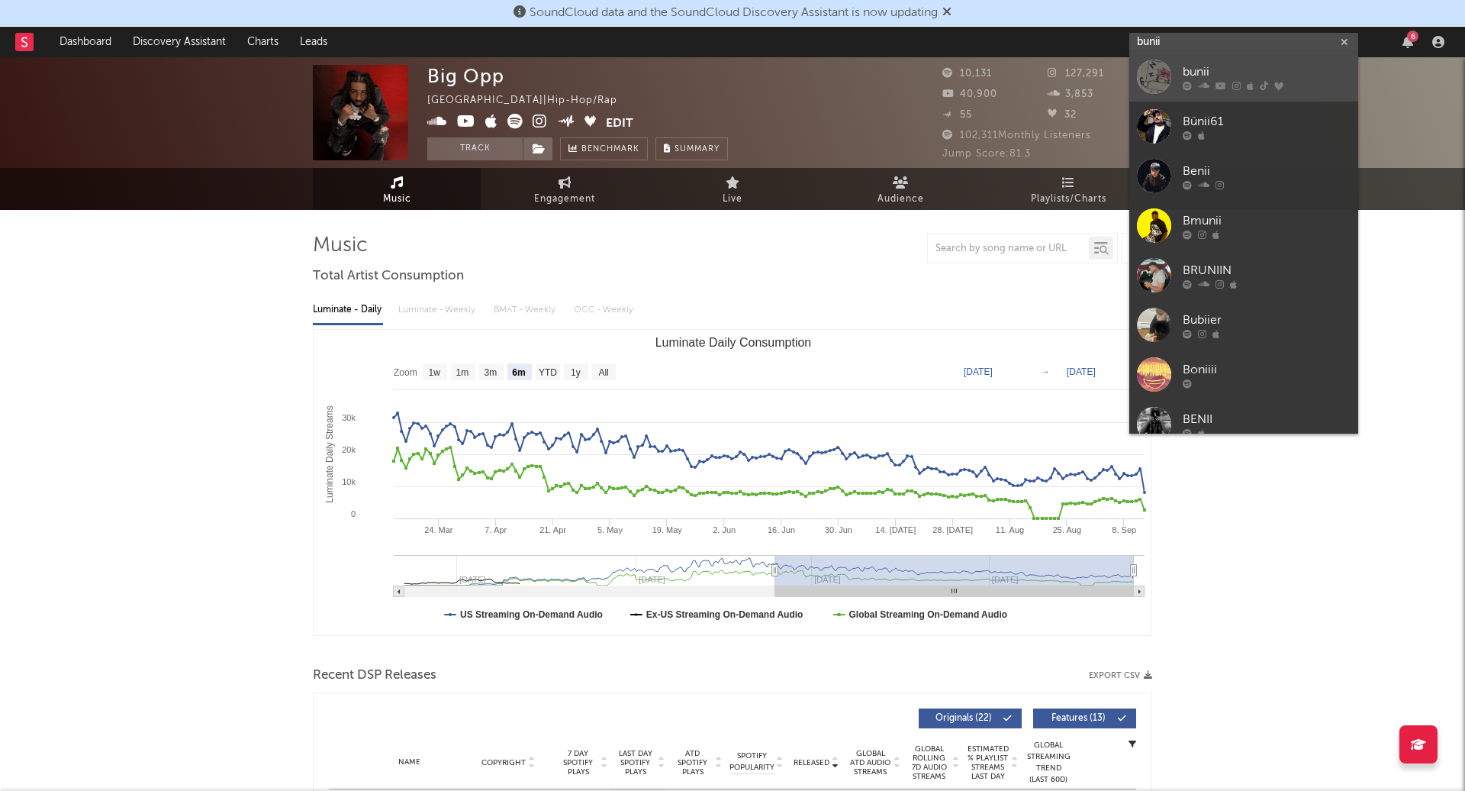
type input "bunii"
click at [1203, 74] on div "bunii" at bounding box center [1267, 72] width 168 height 18
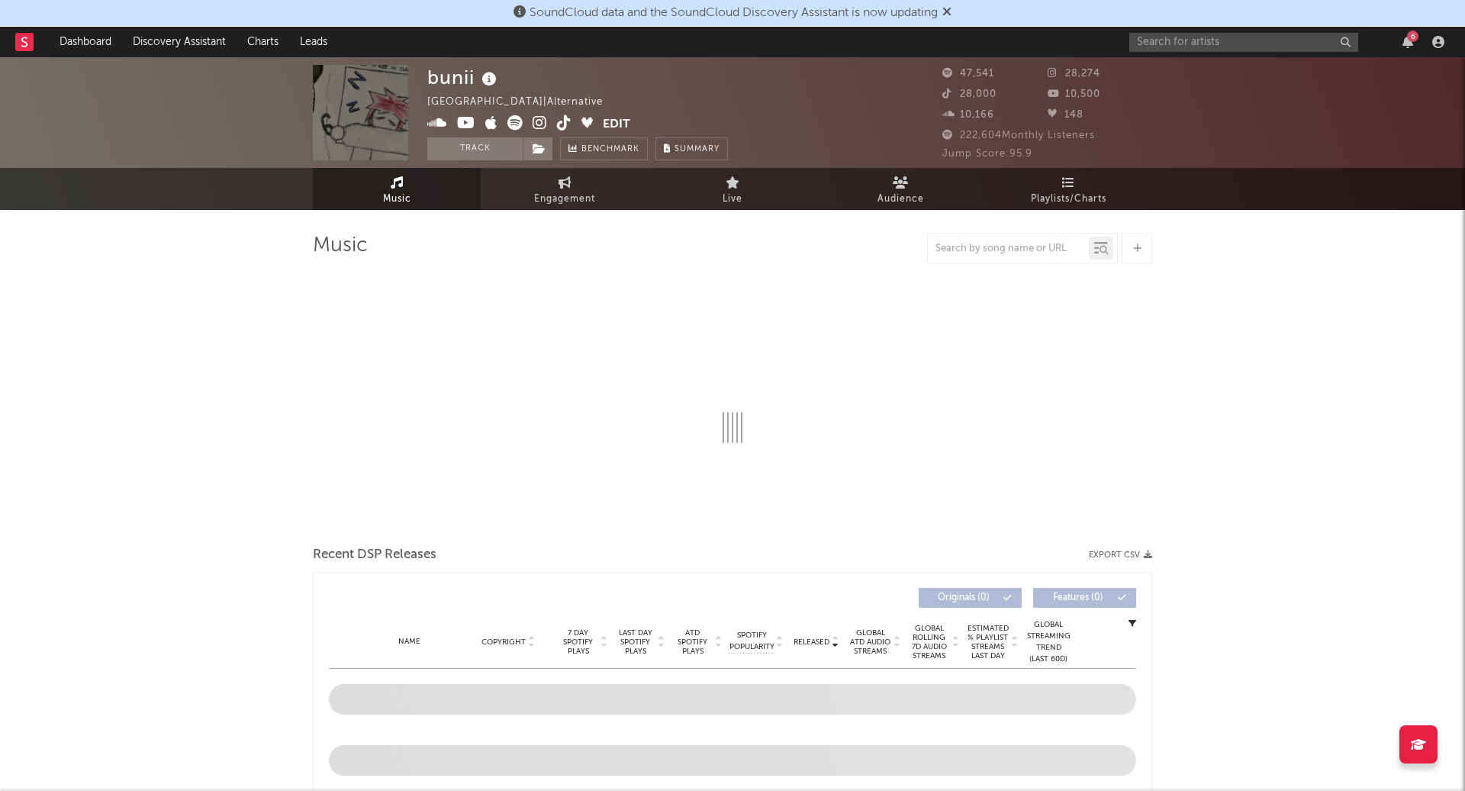
select select "6m"
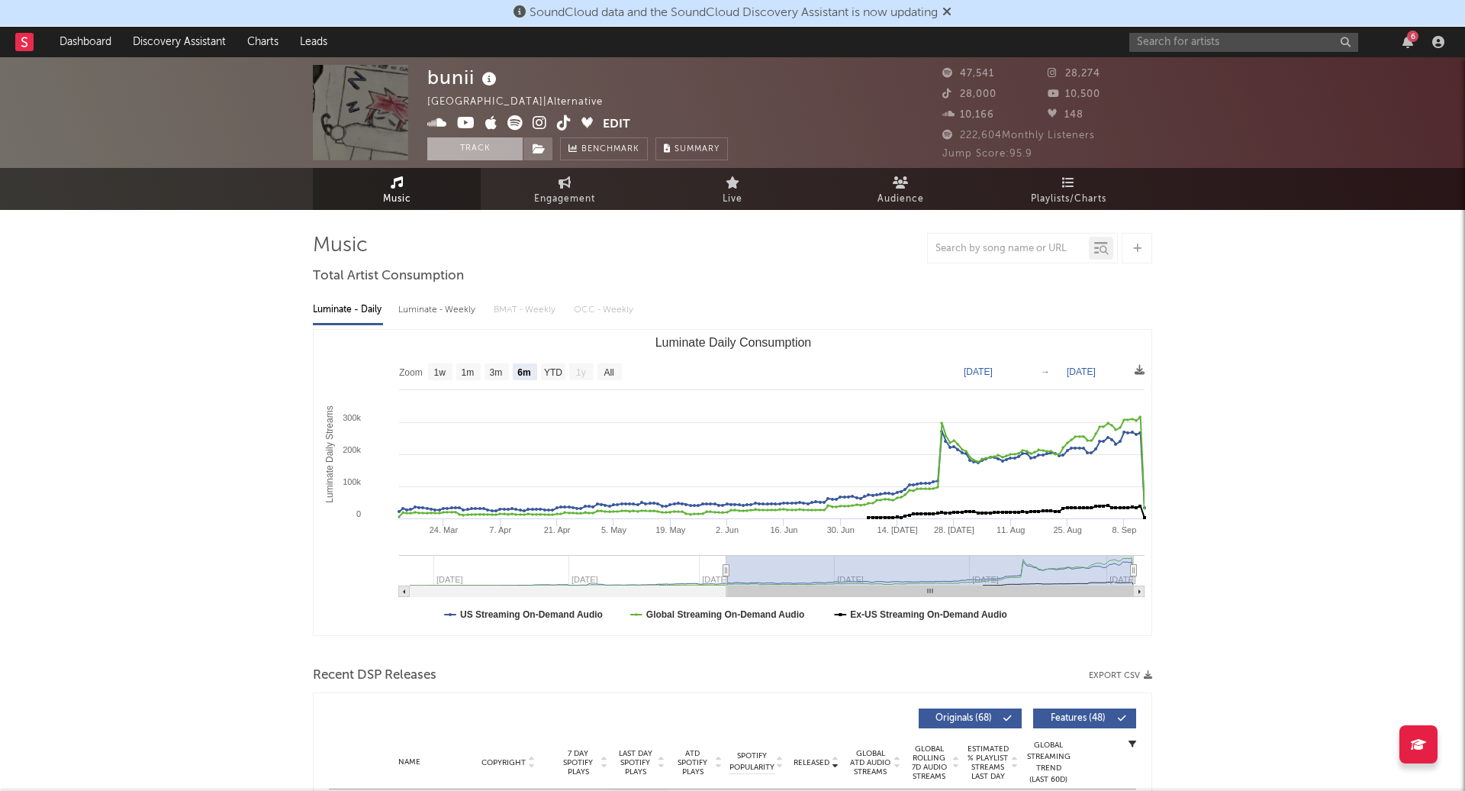
click at [472, 143] on button "Track" at bounding box center [474, 148] width 95 height 23
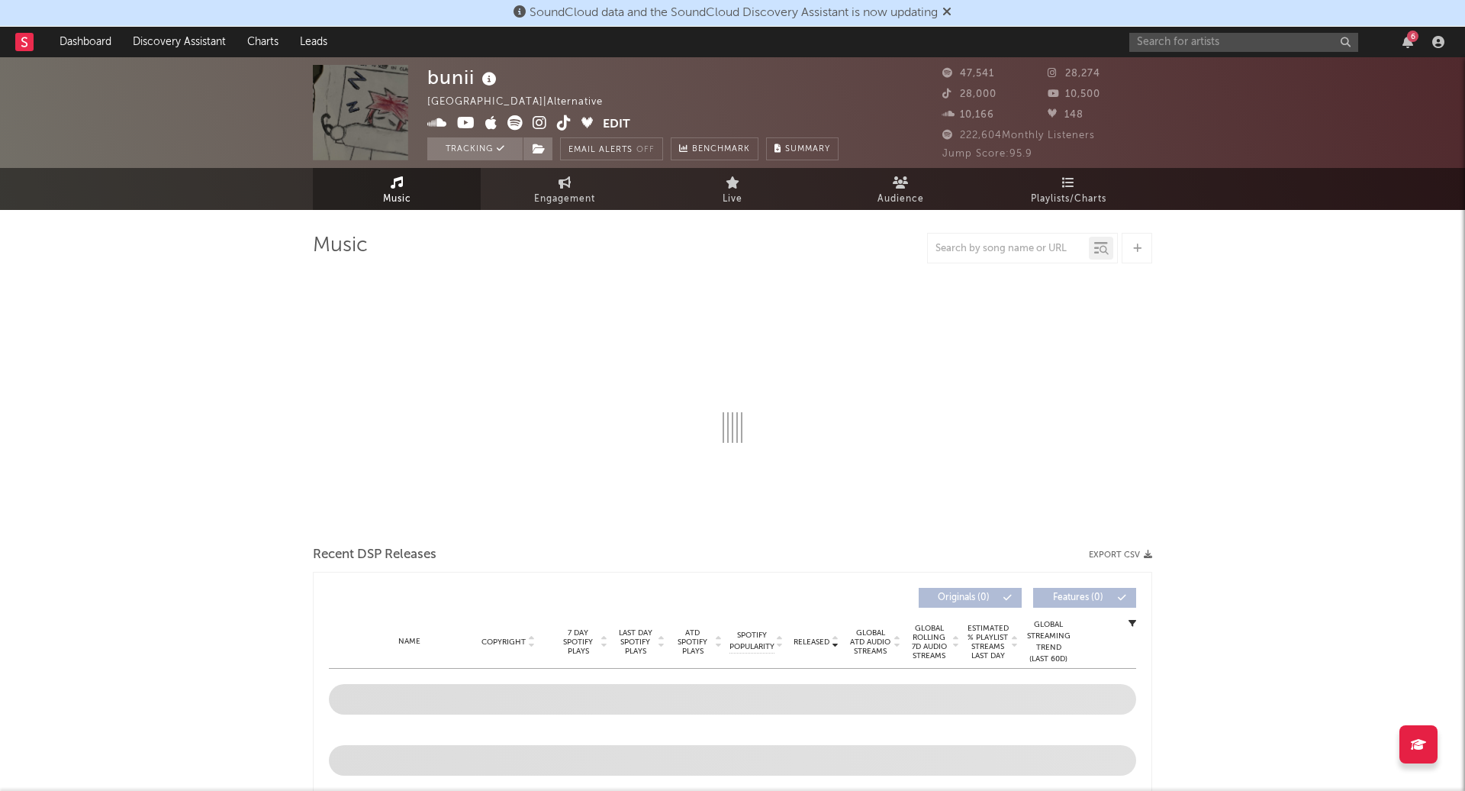
select select "6m"
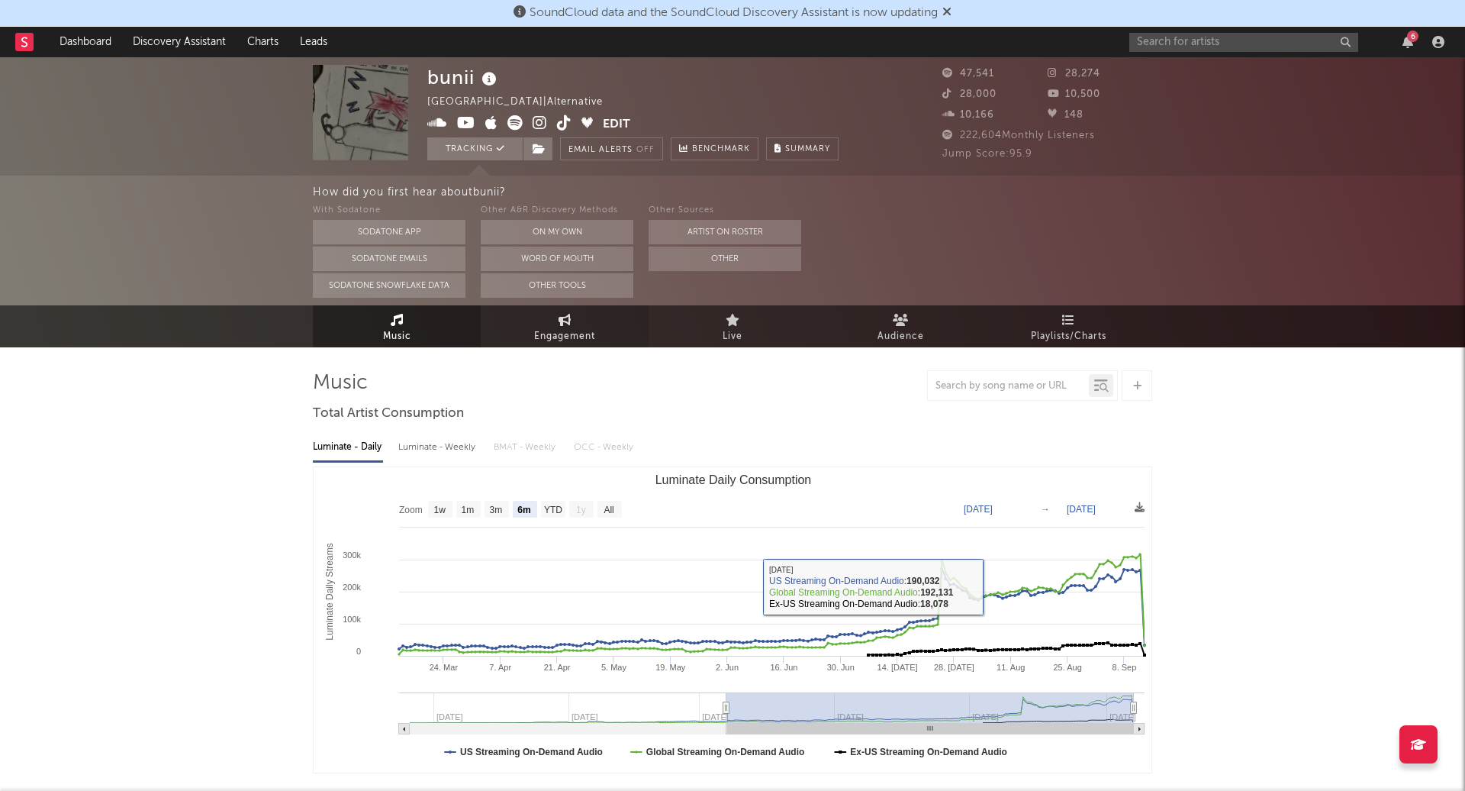
click at [578, 339] on span "Engagement" at bounding box center [564, 336] width 61 height 18
select select "1w"
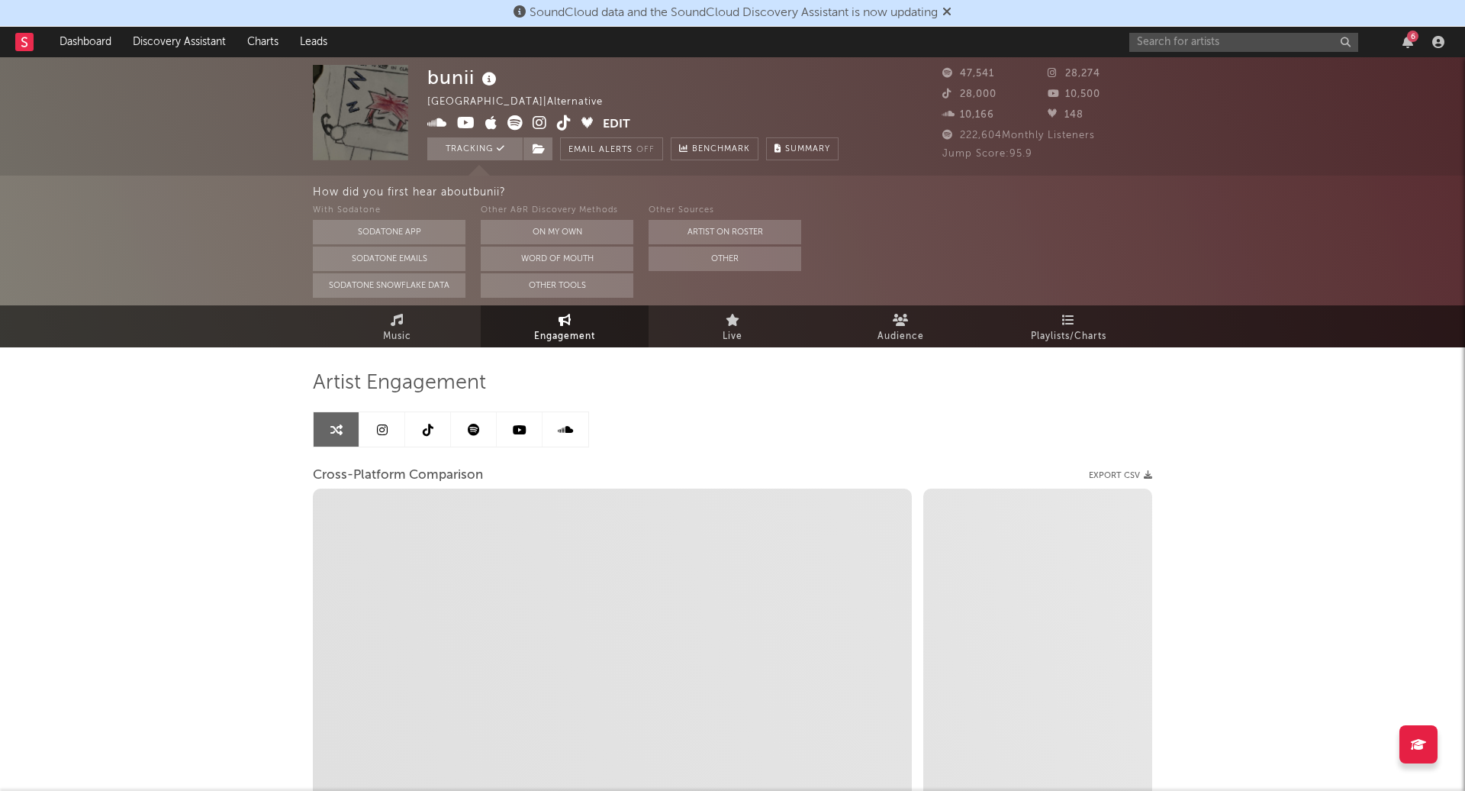
select select "1m"
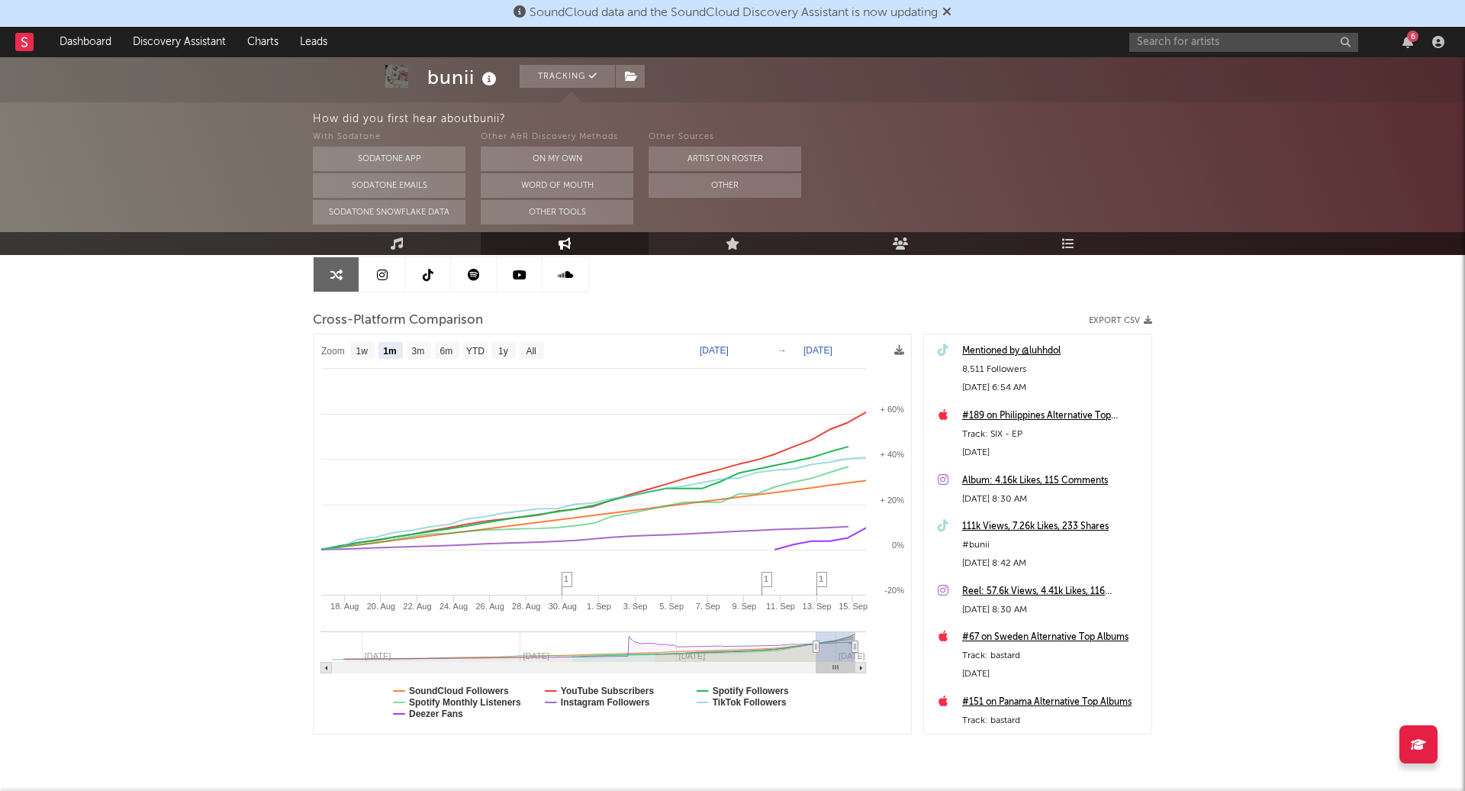
scroll to position [199, 0]
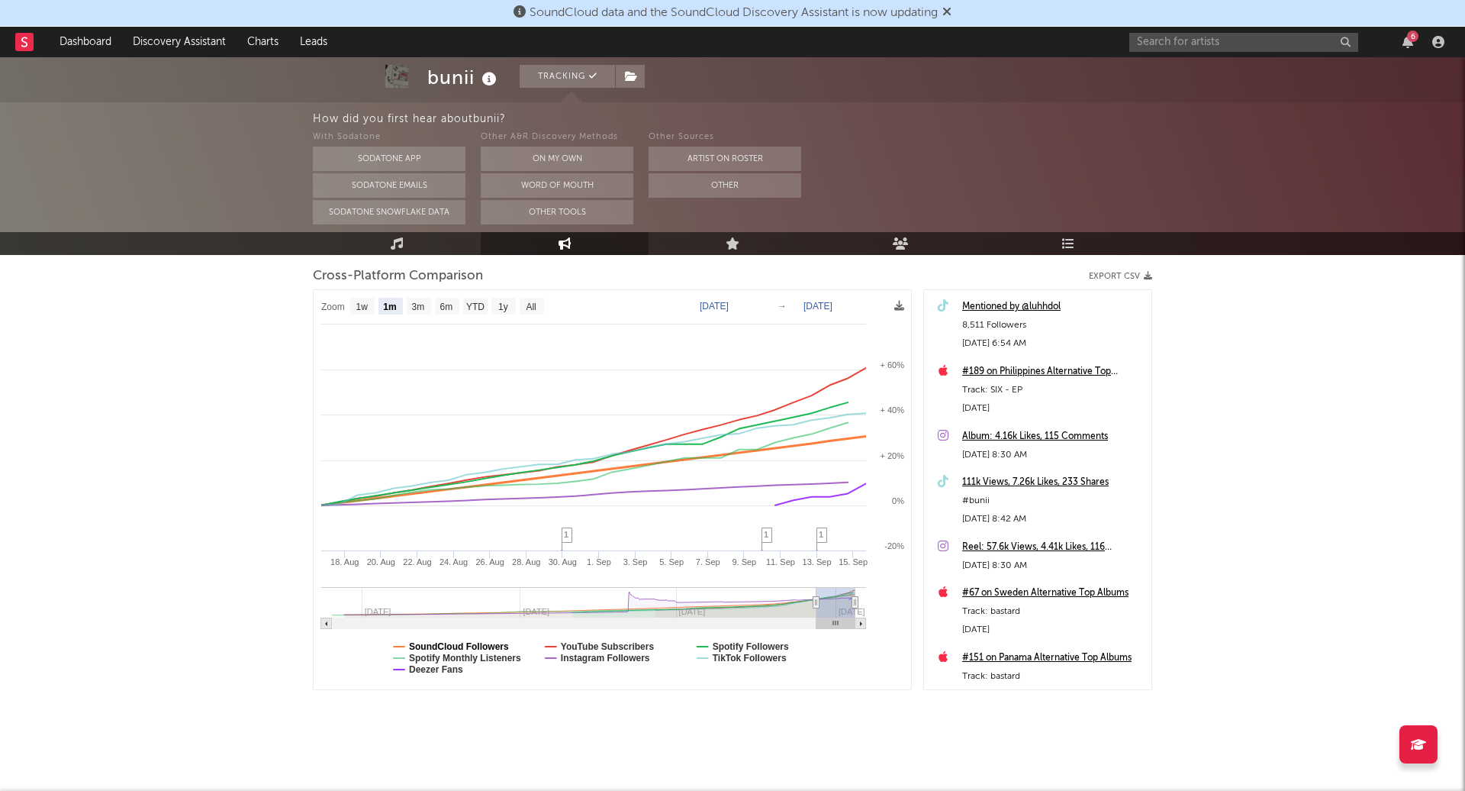
click at [463, 643] on text "SoundCloud Followers" at bounding box center [459, 646] width 100 height 11
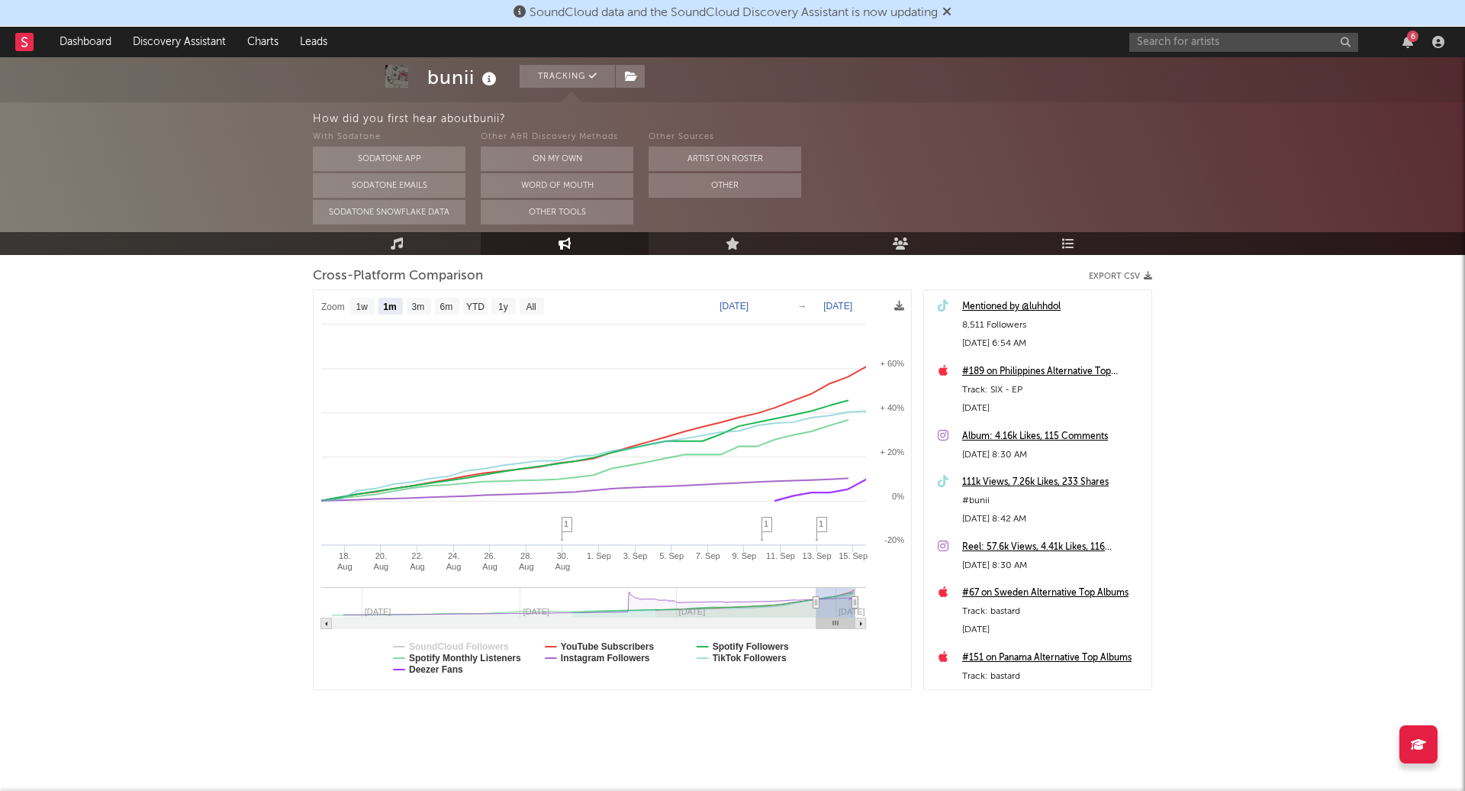
select select "1m"
click at [453, 673] on rect at bounding box center [613, 490] width 598 height 400
click at [447, 666] on text "Deezer Fans" at bounding box center [436, 669] width 54 height 11
select select "1m"
click at [627, 645] on text "YouTube Subscribers" at bounding box center [608, 646] width 94 height 11
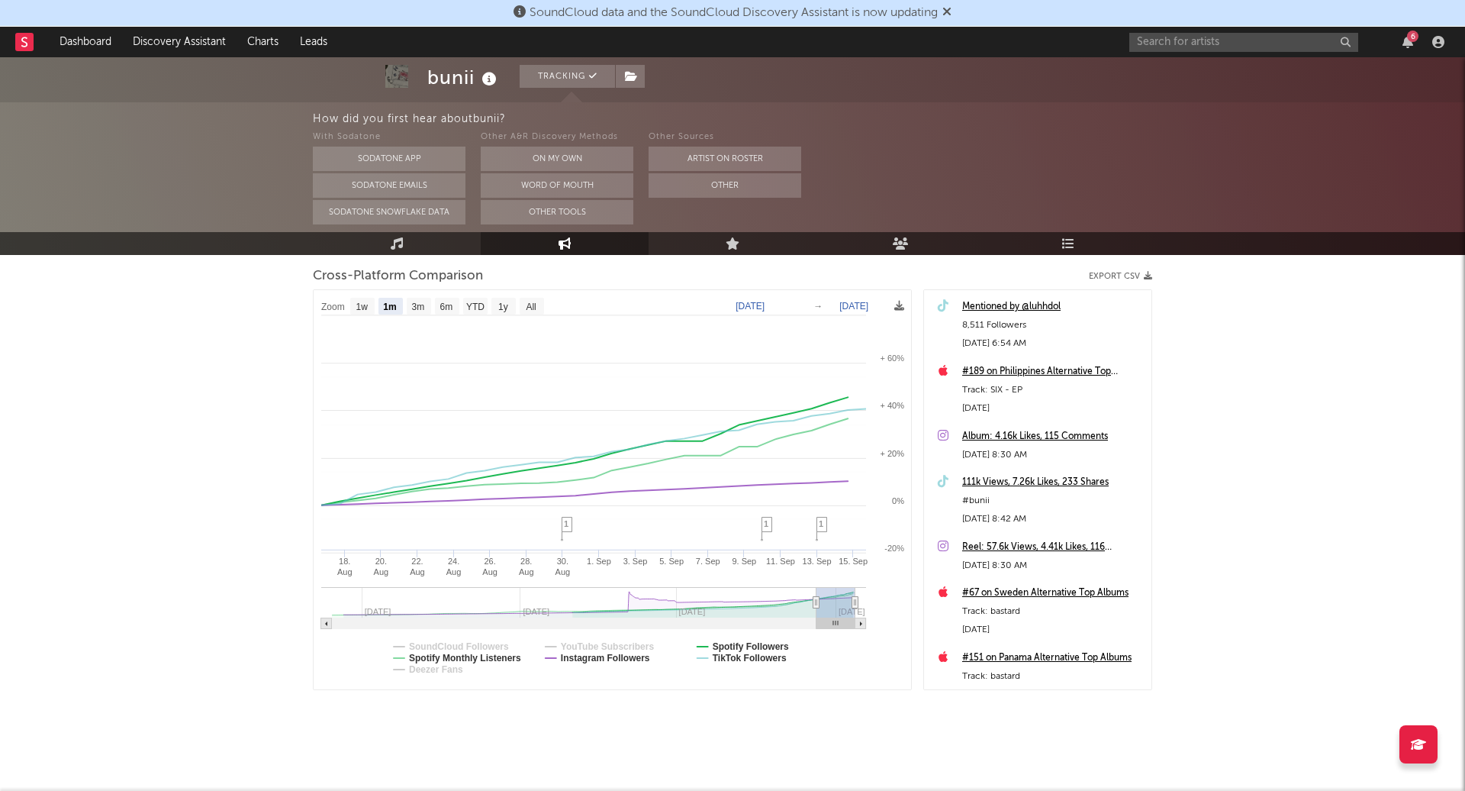
select select "1m"
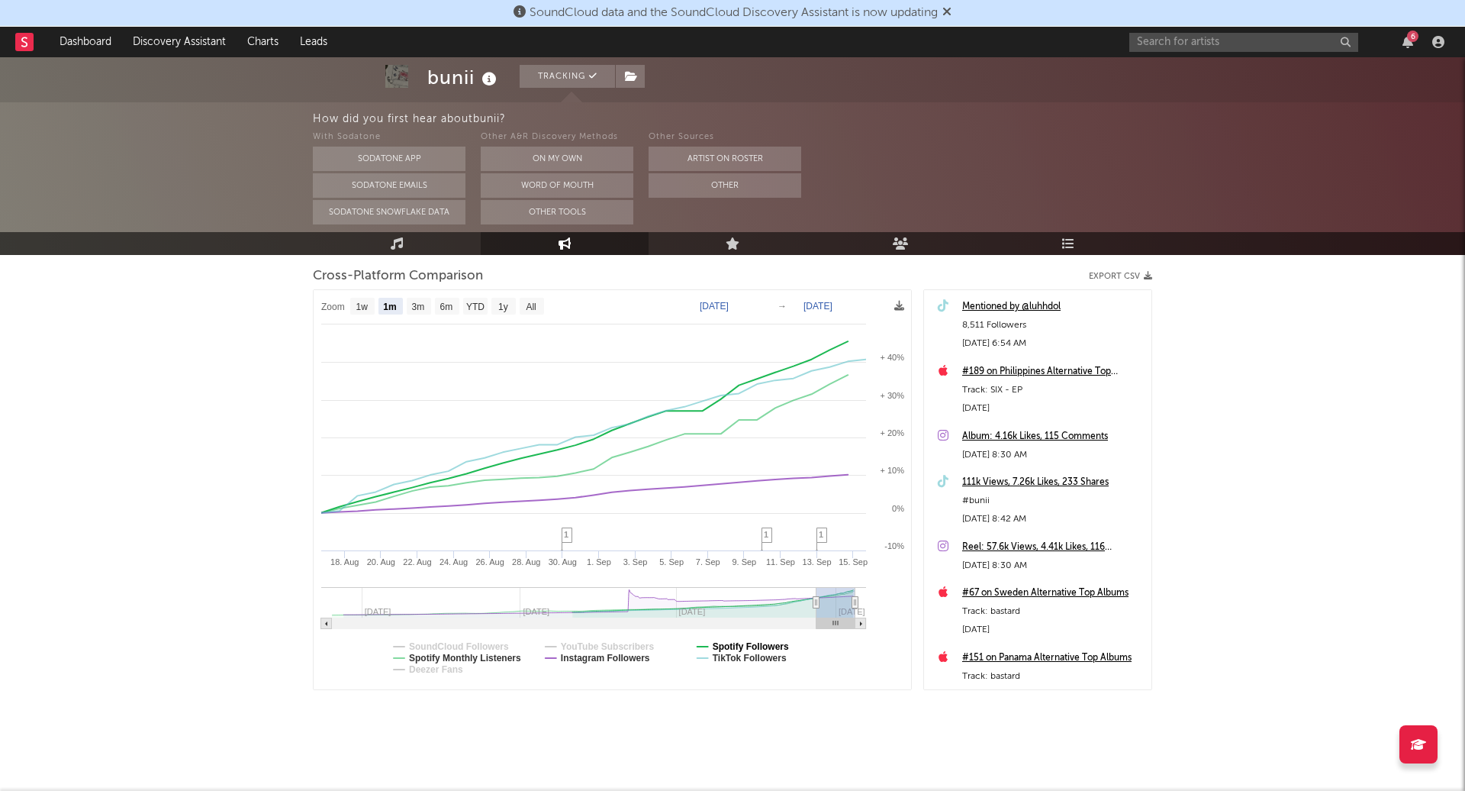
click at [723, 649] on text "Spotify Followers" at bounding box center [751, 646] width 76 height 11
select select "1m"
click at [723, 656] on text "TikTok Followers" at bounding box center [750, 657] width 74 height 11
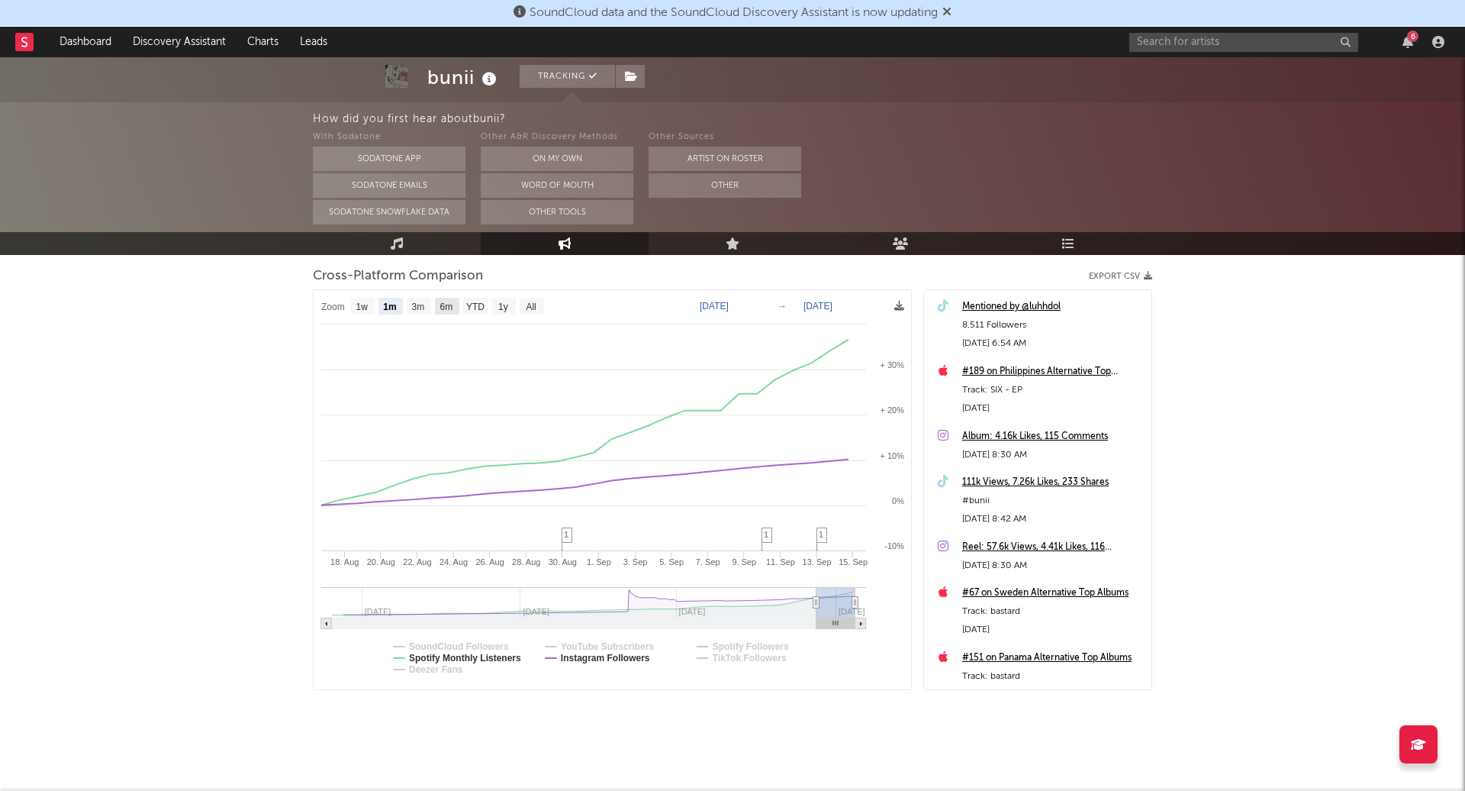
click at [444, 298] on rect at bounding box center [447, 306] width 24 height 17
select select "6m"
type input "[DATE]"
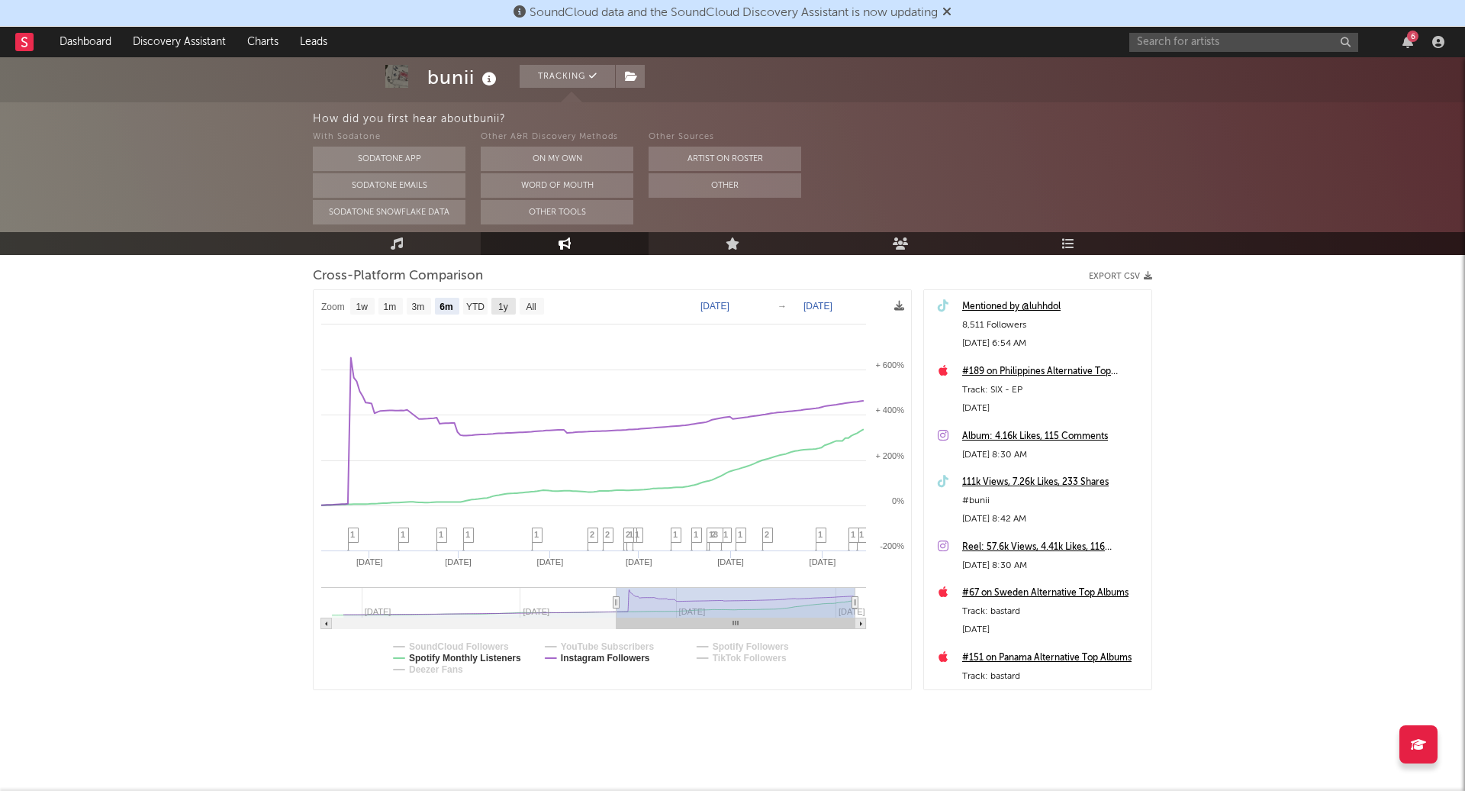
click at [504, 307] on text "1y" at bounding box center [503, 306] width 10 height 11
select select "1y"
type input "[DATE]"
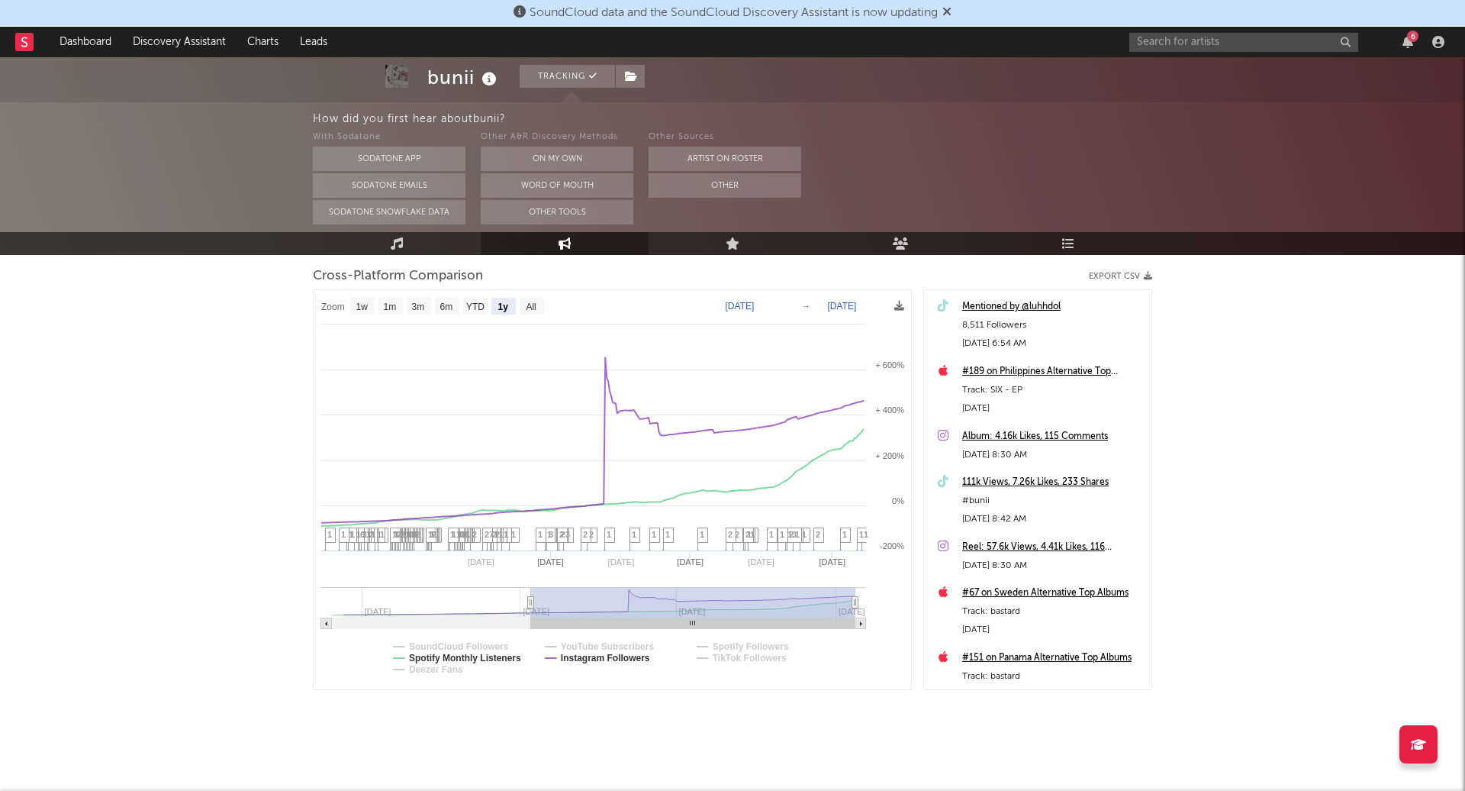
select select "1y"
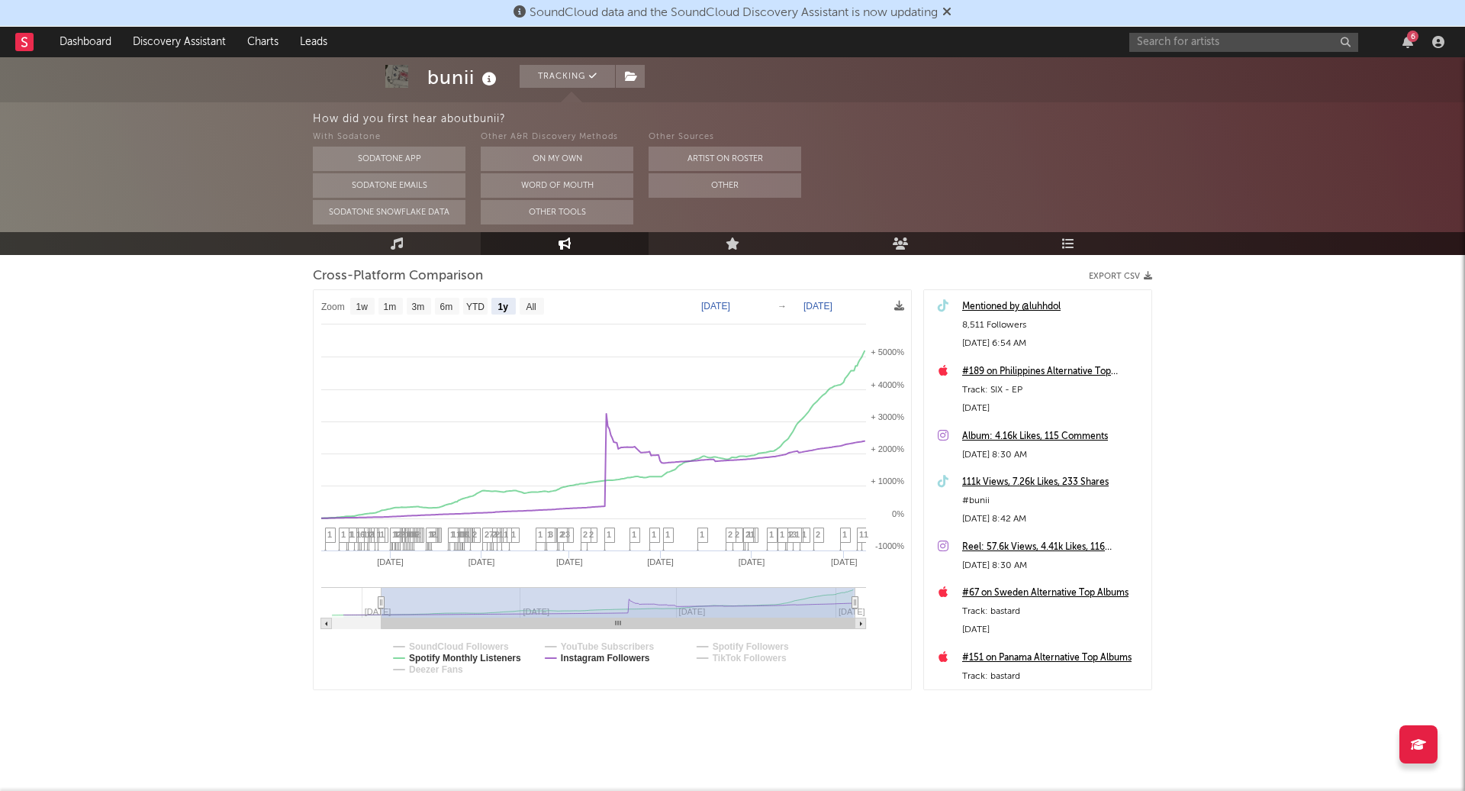
select select "1y"
drag, startPoint x: 385, startPoint y: 598, endPoint x: 527, endPoint y: 595, distance: 142.0
type input "[DATE]"
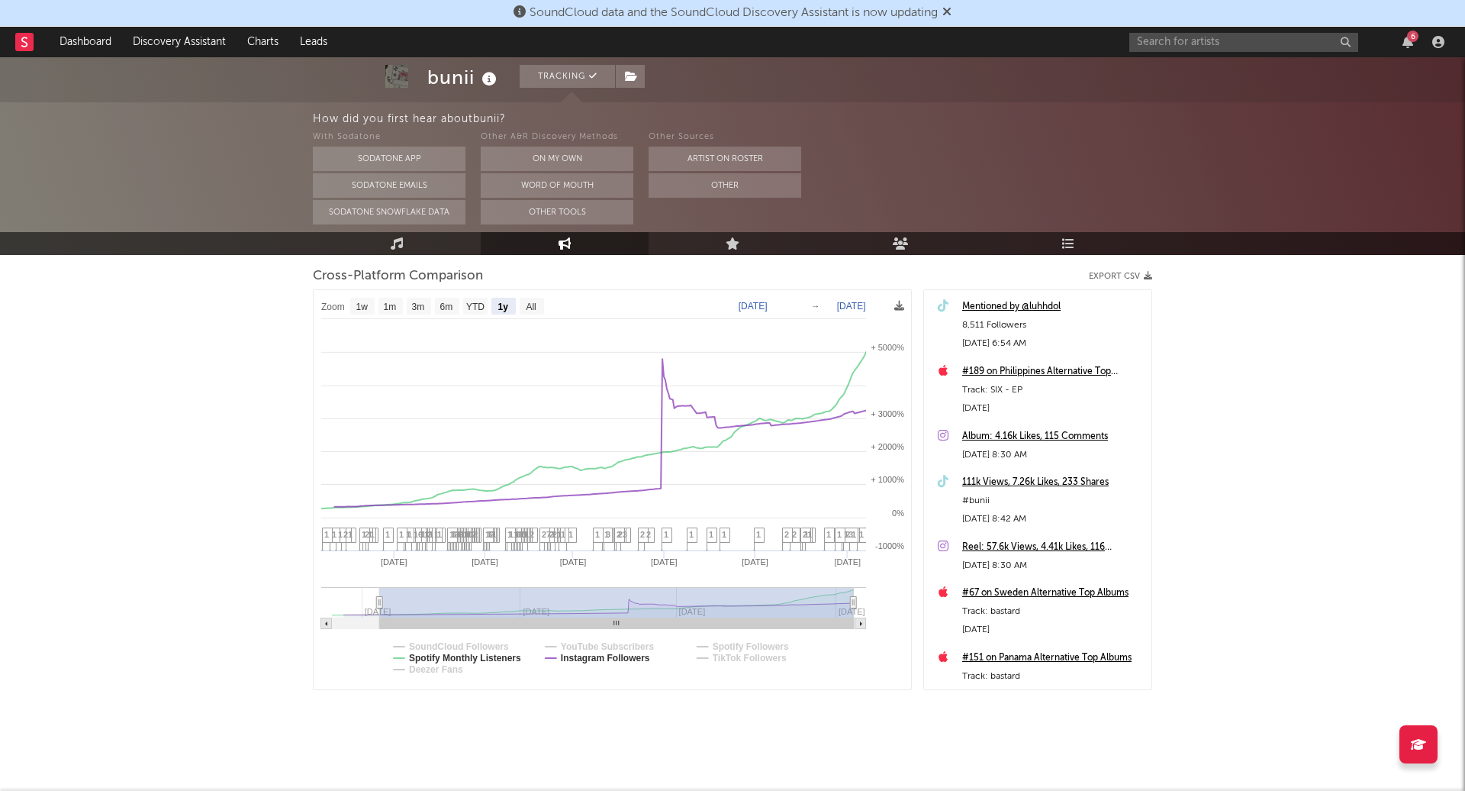
click at [374, 602] on g at bounding box center [593, 608] width 545 height 42
select select "1y"
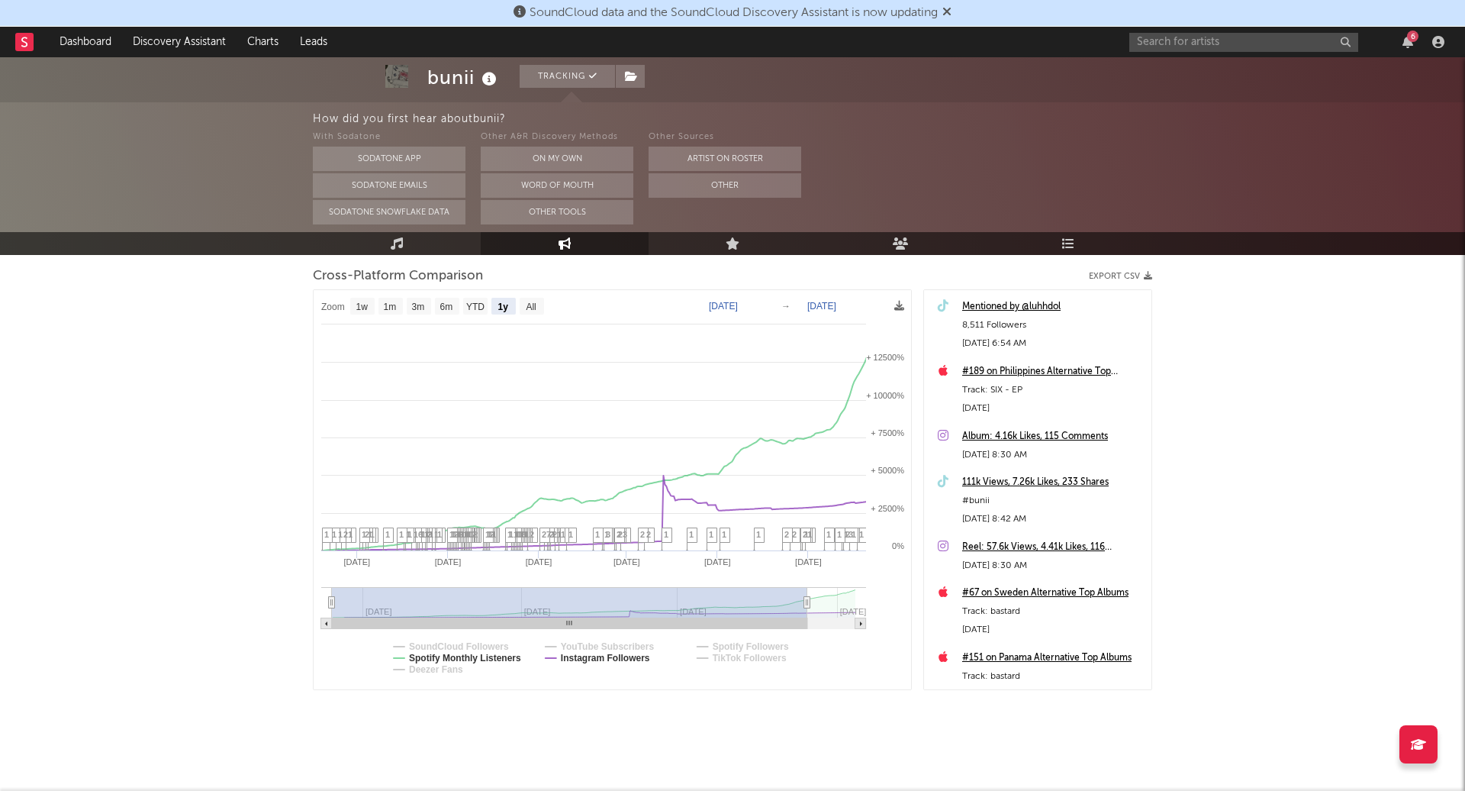
click at [330, 603] on icon "Created with Highcharts 10.3.3 Sep '[DATE] Jan '[DATE] May '[DATE] Sep '[DATE] …" at bounding box center [613, 490] width 598 height 400
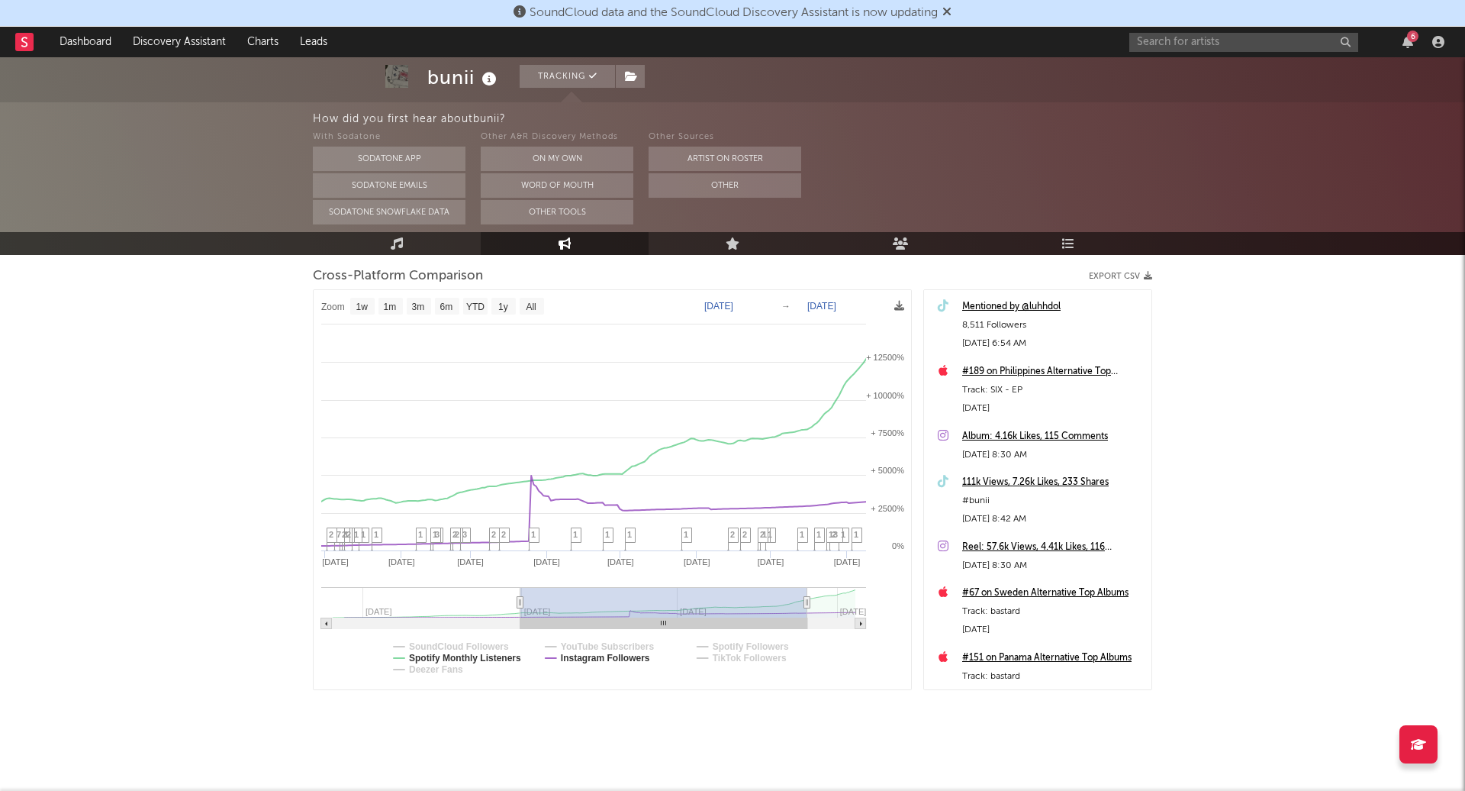
type input "[DATE]"
select select "1w"
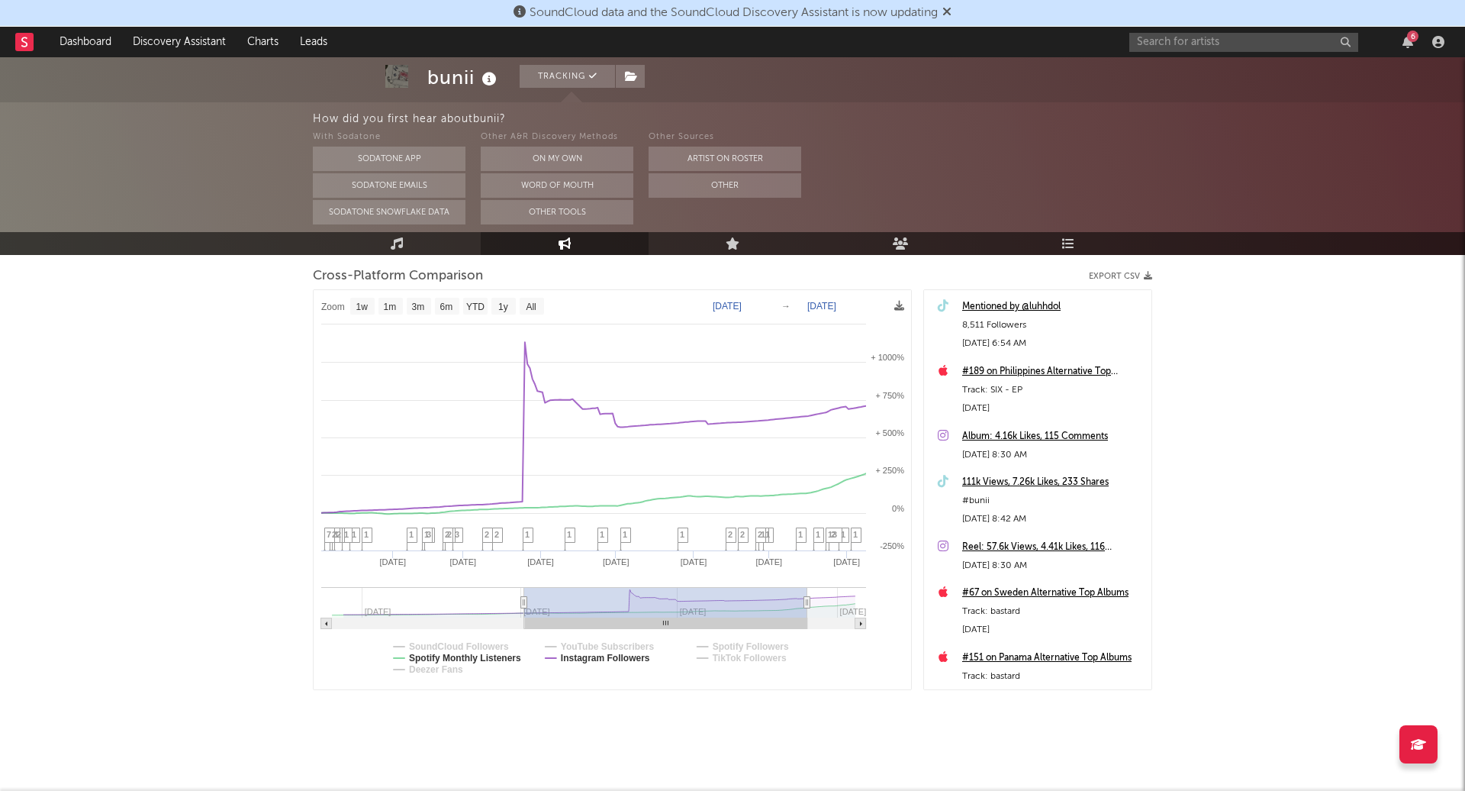
drag, startPoint x: 333, startPoint y: 602, endPoint x: 517, endPoint y: 590, distance: 184.3
type input "[DATE]"
click at [520, 602] on icon at bounding box center [518, 602] width 6 height 11
select select "1w"
type input "[DATE]"
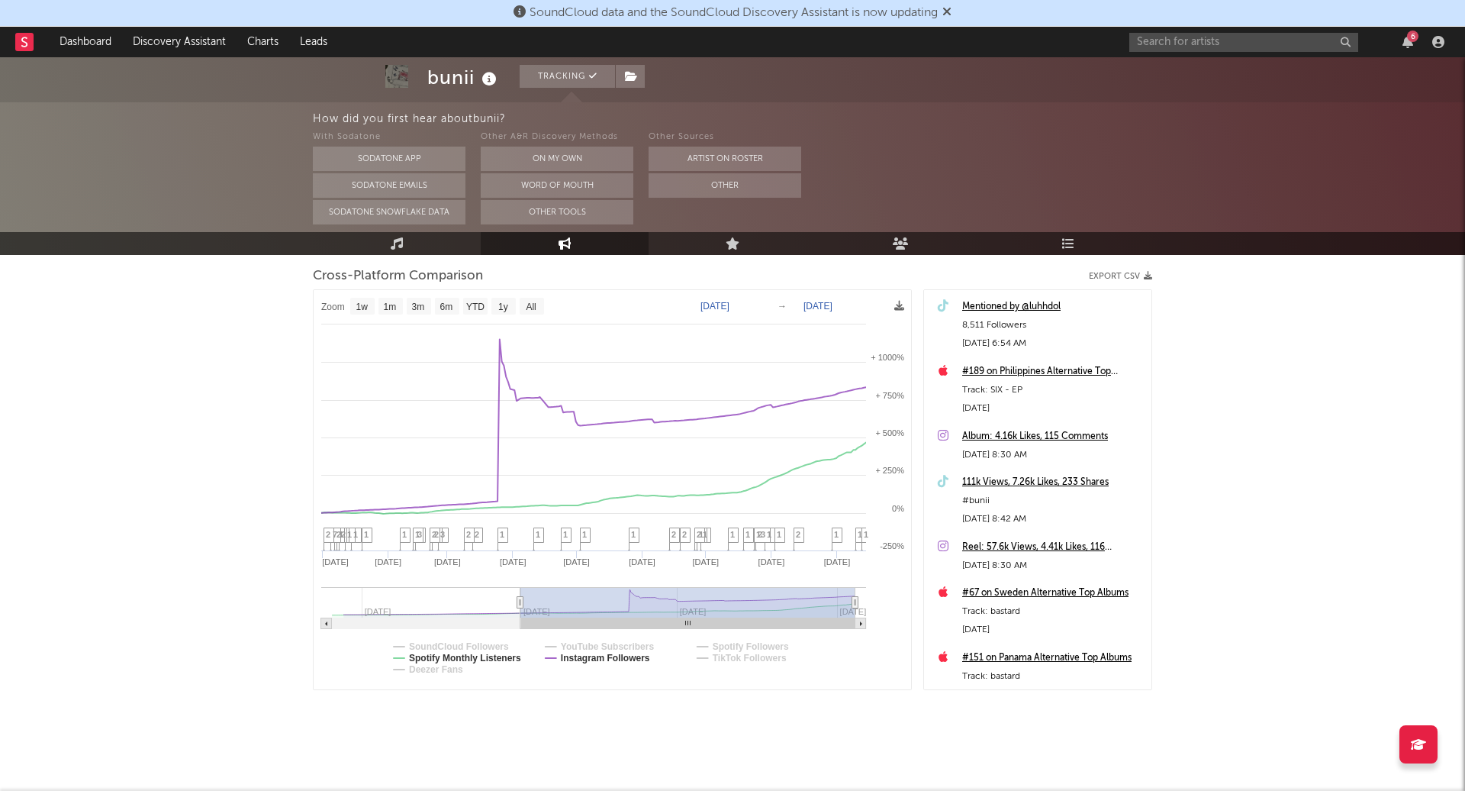
select select "1w"
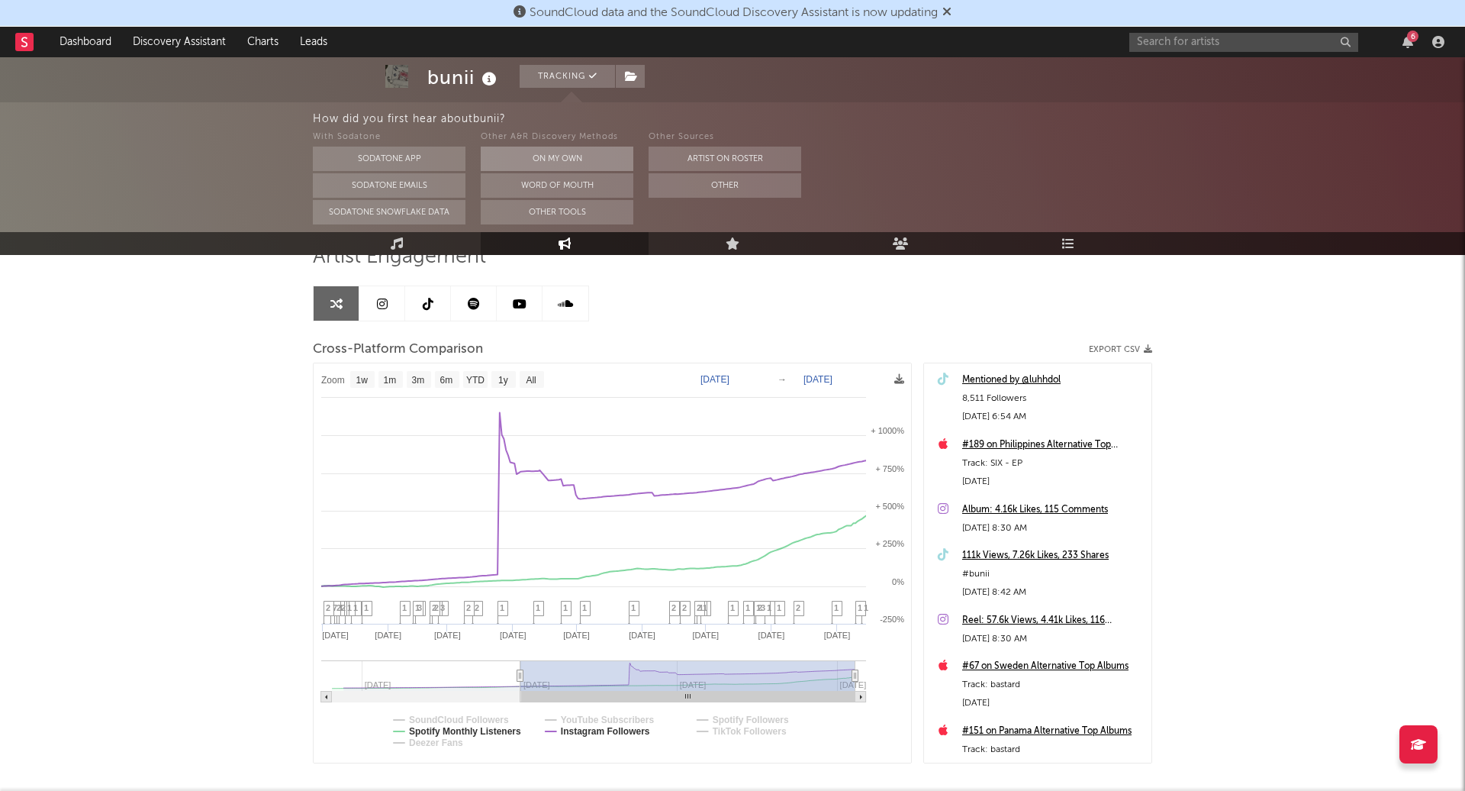
scroll to position [0, 0]
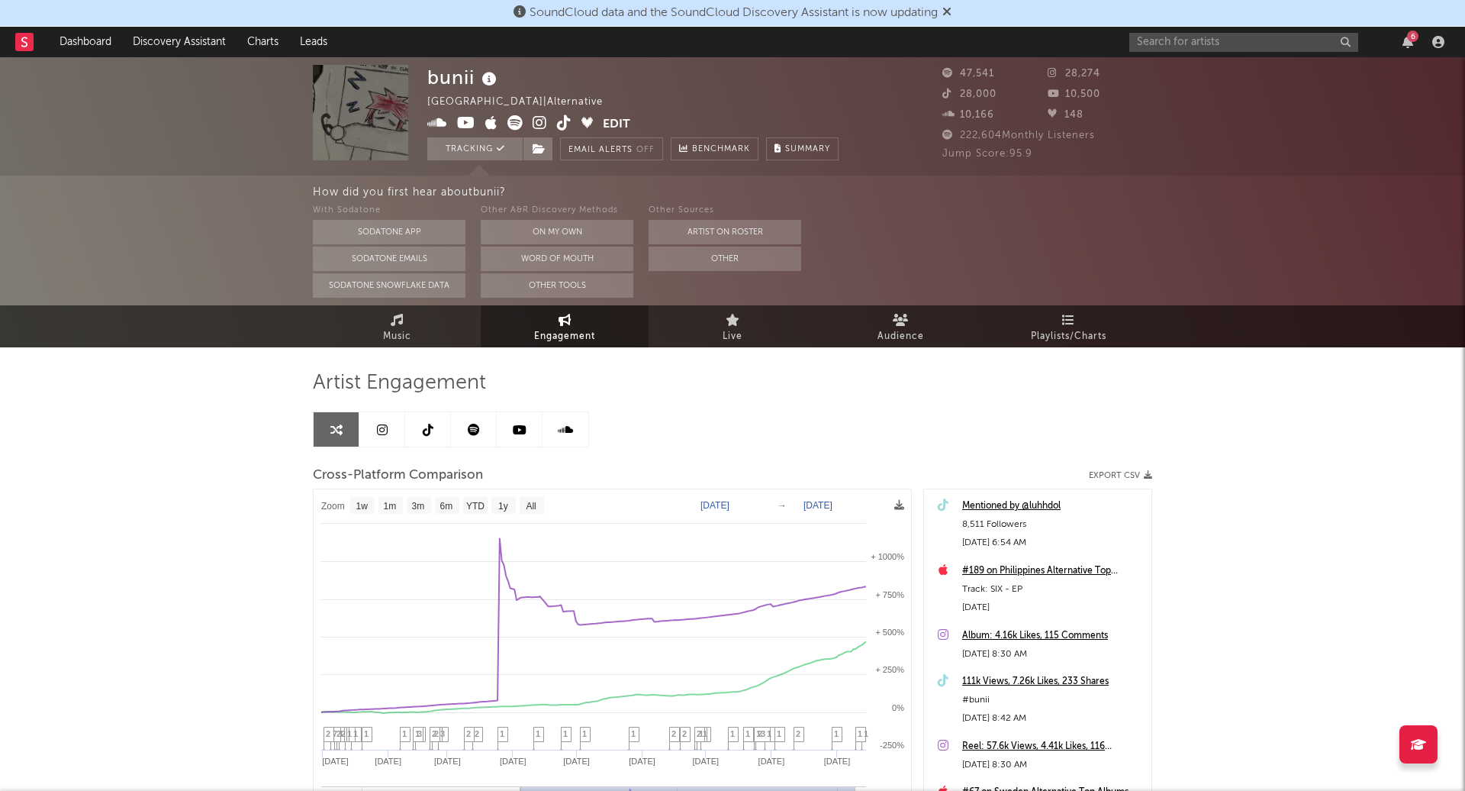
click at [549, 121] on span at bounding box center [515, 124] width 176 height 19
click at [540, 121] on icon at bounding box center [540, 122] width 14 height 15
